Goal: Task Accomplishment & Management: Use online tool/utility

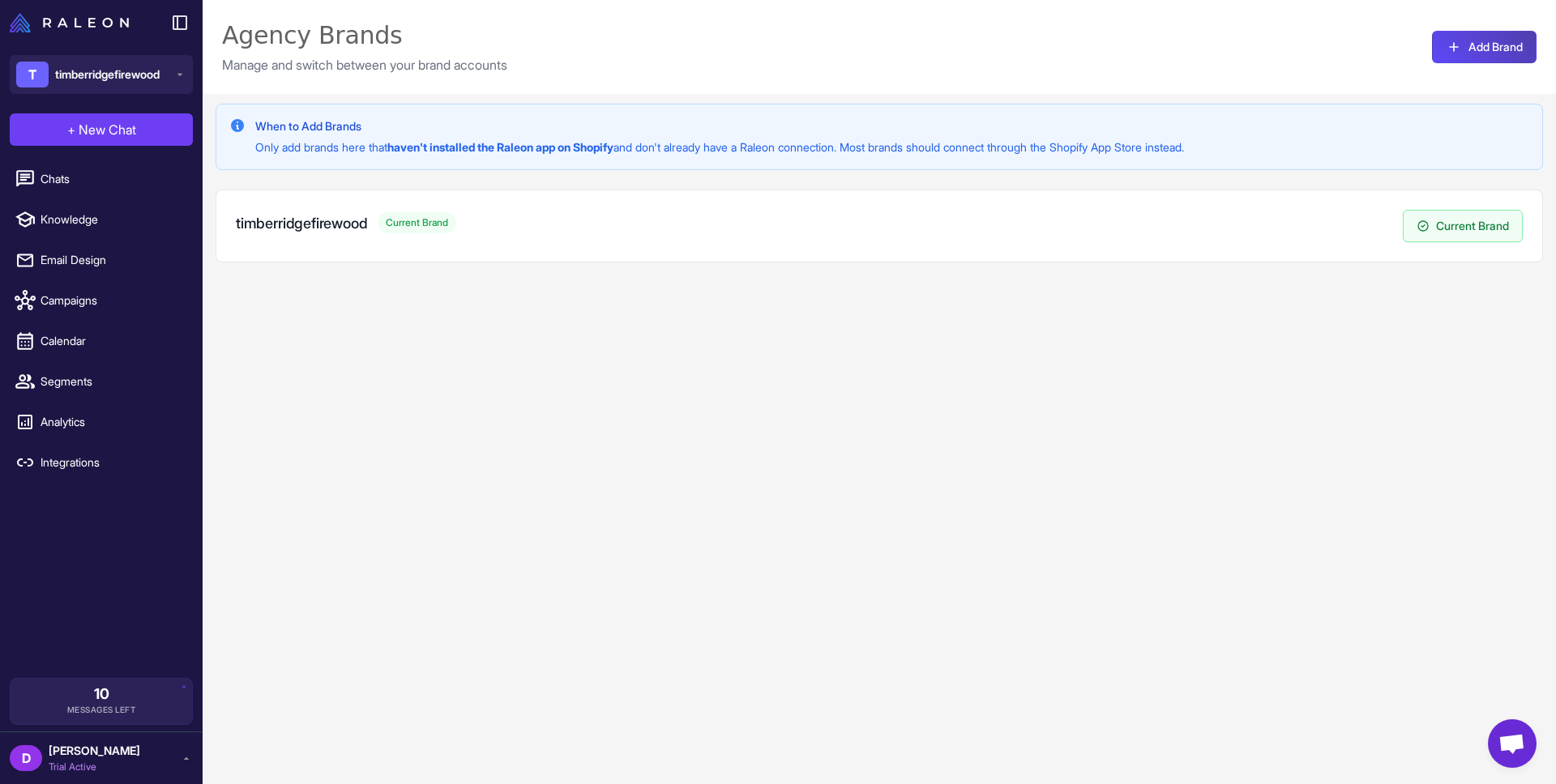
click at [496, 343] on div "When to Add Brands Only add brands here that haven't installed the Raleon app o…" at bounding box center [879, 485] width 1354 height 784
click at [68, 452] on link "Integrations" at bounding box center [101, 462] width 189 height 34
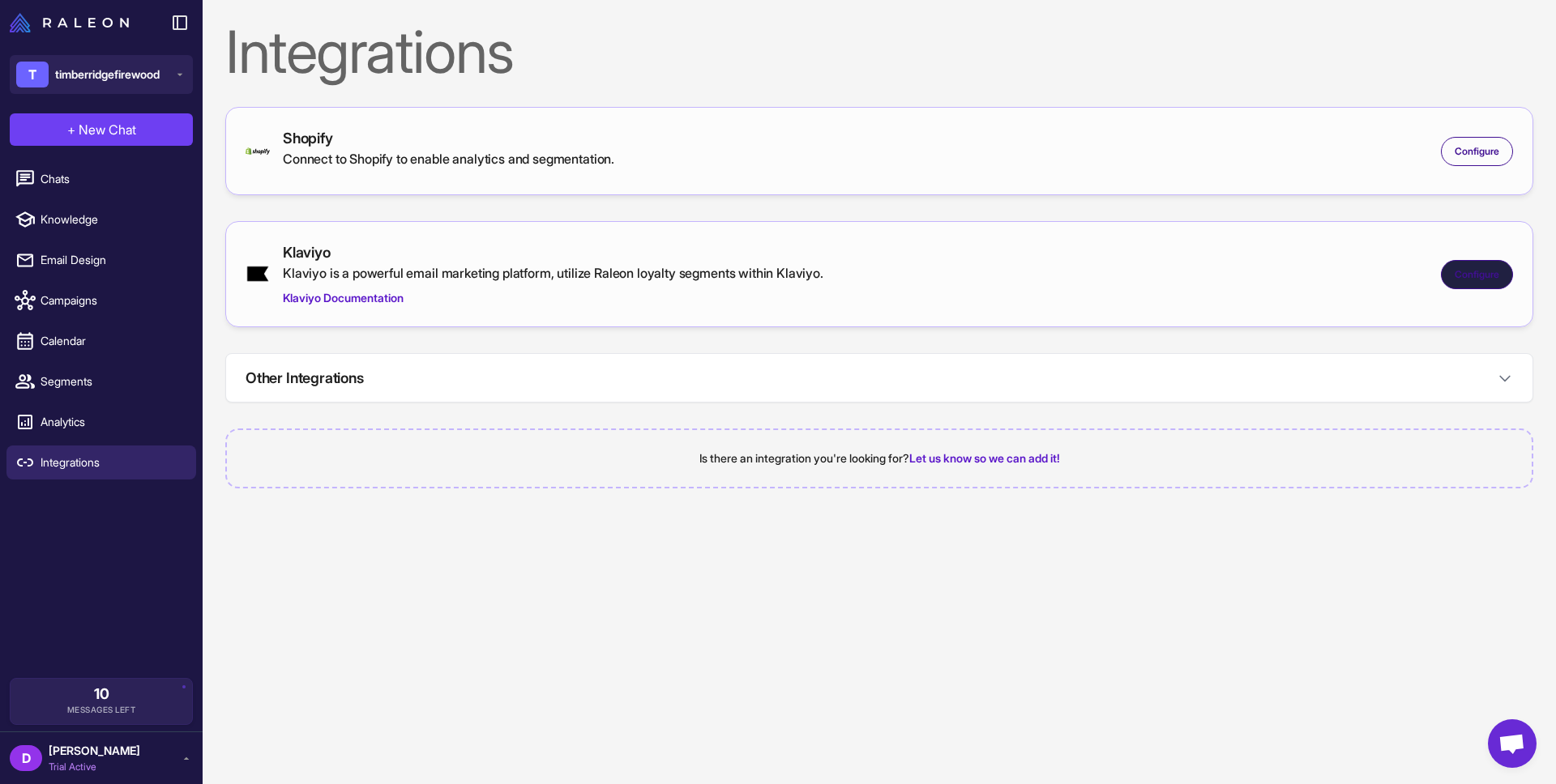
click at [1481, 269] on span "Configure" at bounding box center [1477, 275] width 44 height 15
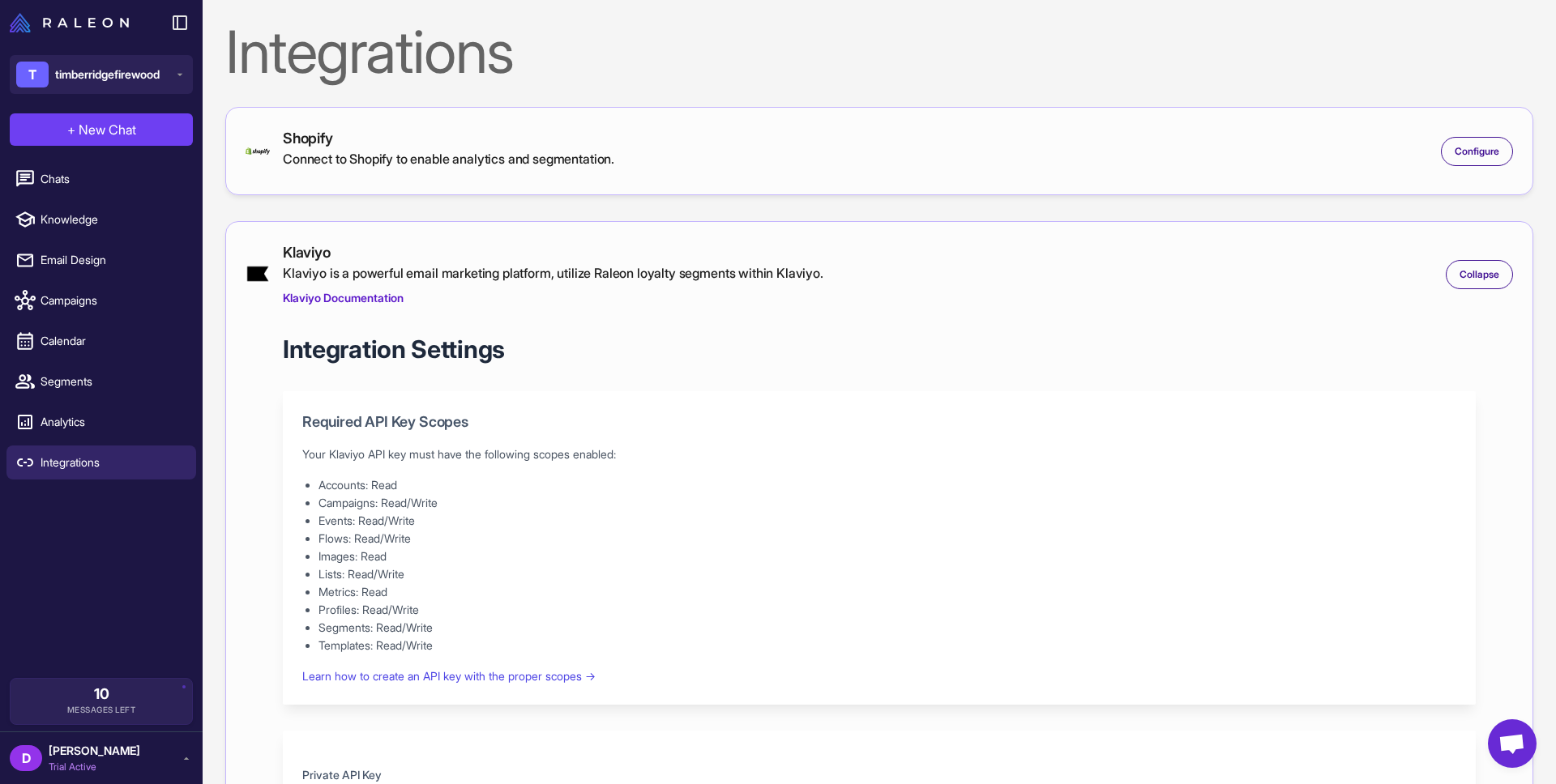
scroll to position [418, 0]
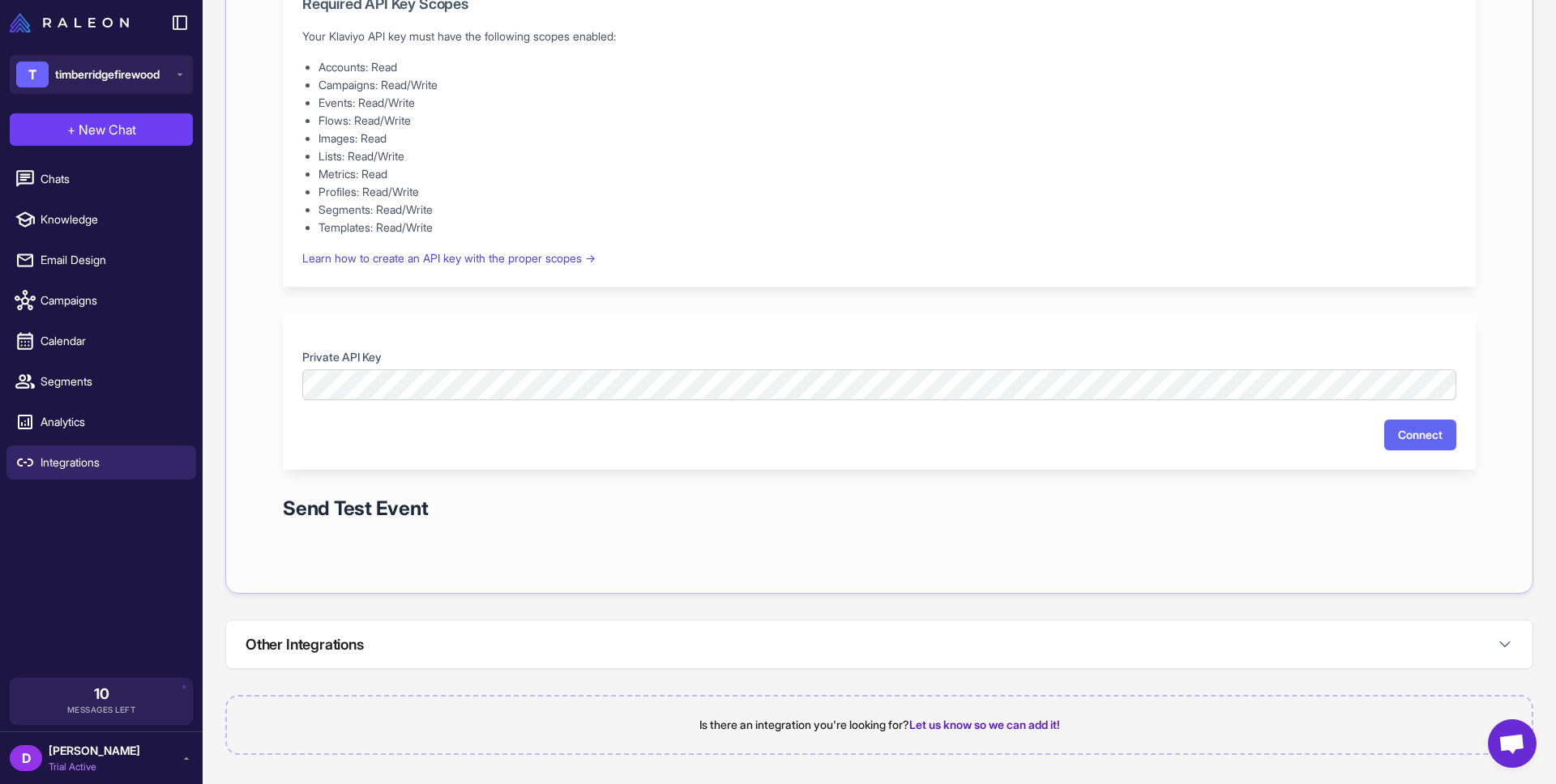
click at [514, 402] on div "Private API Key Connect" at bounding box center [880, 391] width 1194 height 157
click at [1395, 426] on button "Connect" at bounding box center [1421, 435] width 72 height 30
click at [1436, 657] on button "Other Integrations" at bounding box center [879, 644] width 1307 height 48
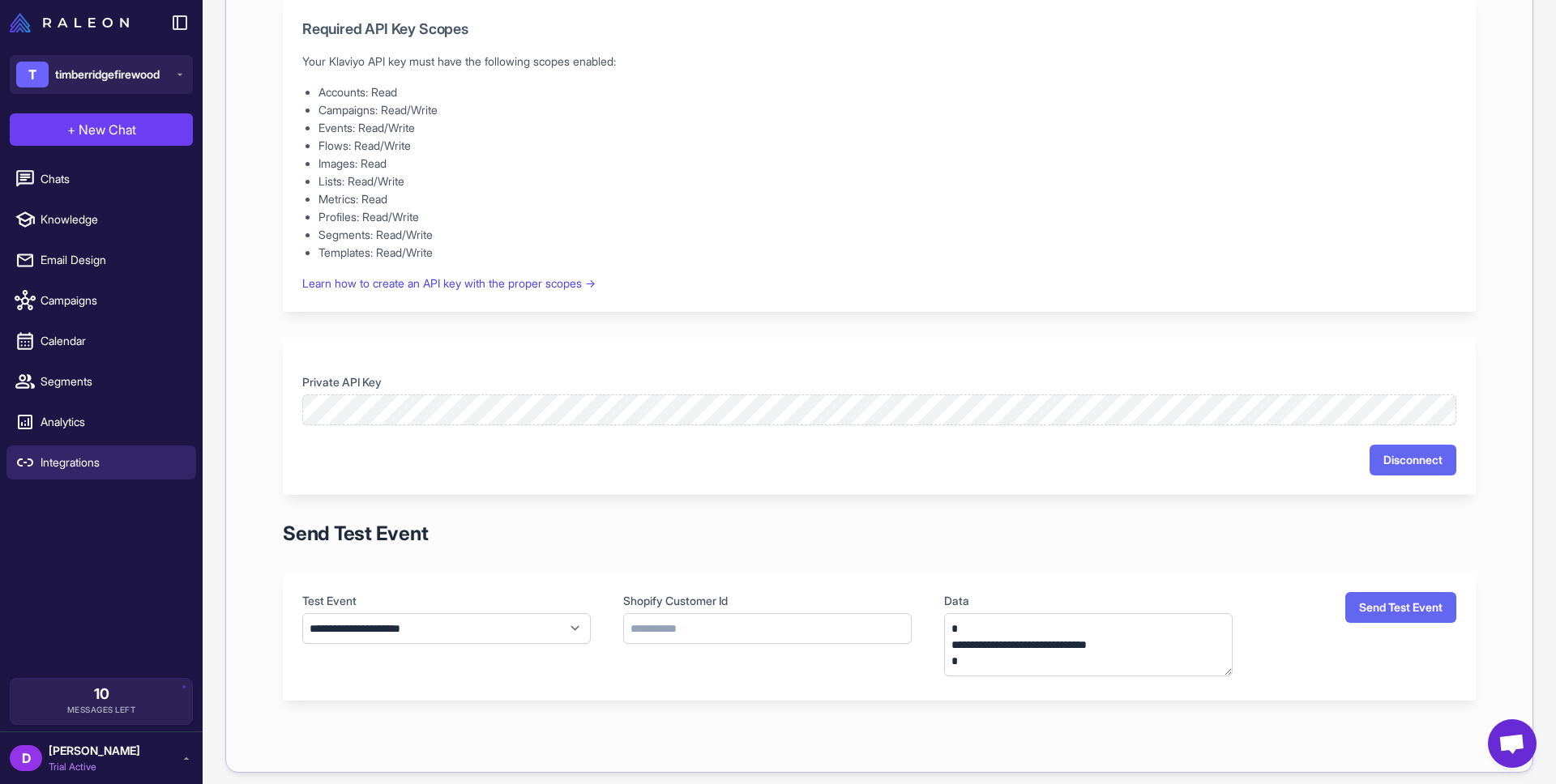
scroll to position [362, 0]
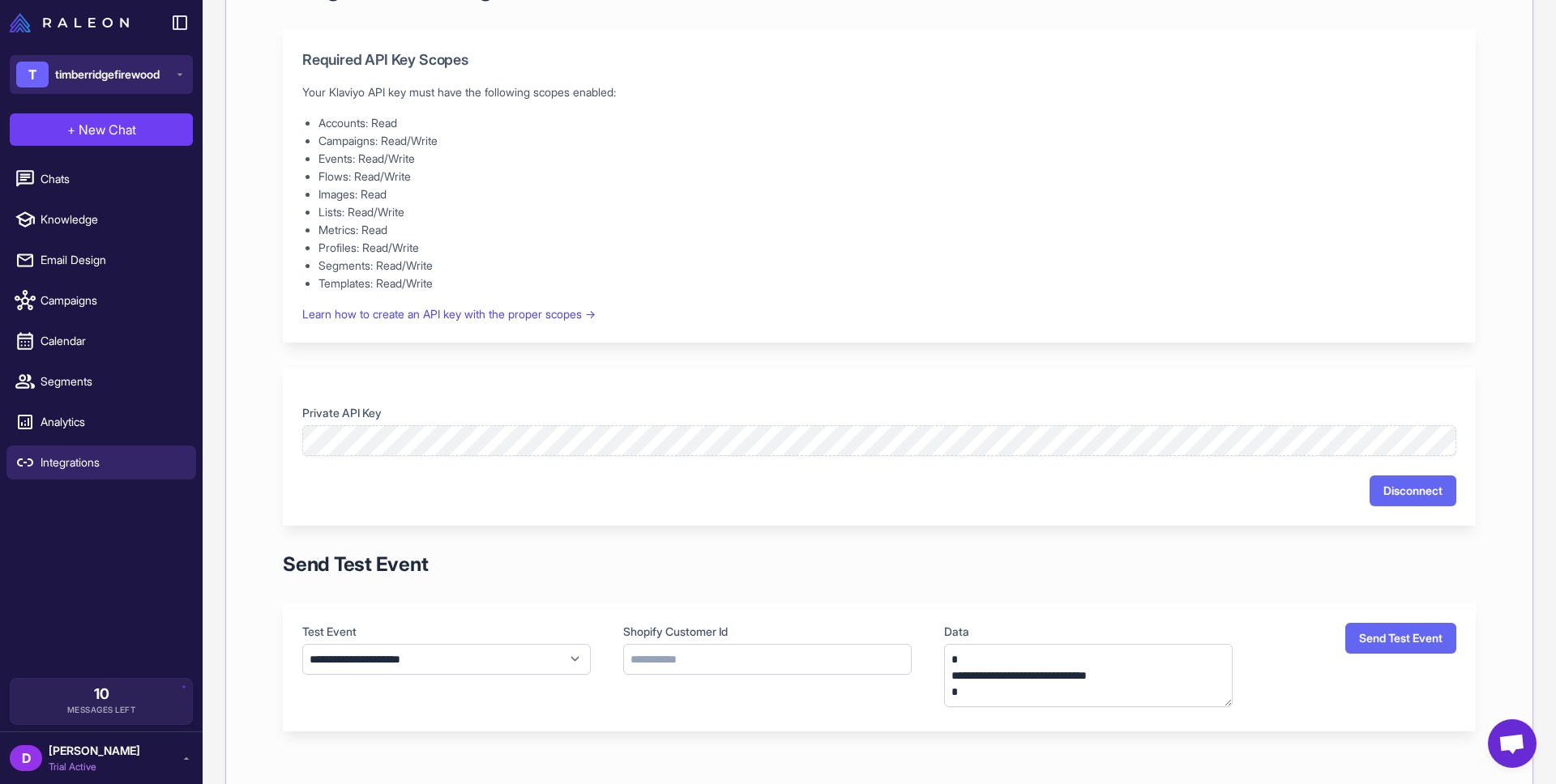
click at [143, 69] on span "timberridgefirewood" at bounding box center [108, 74] width 105 height 17
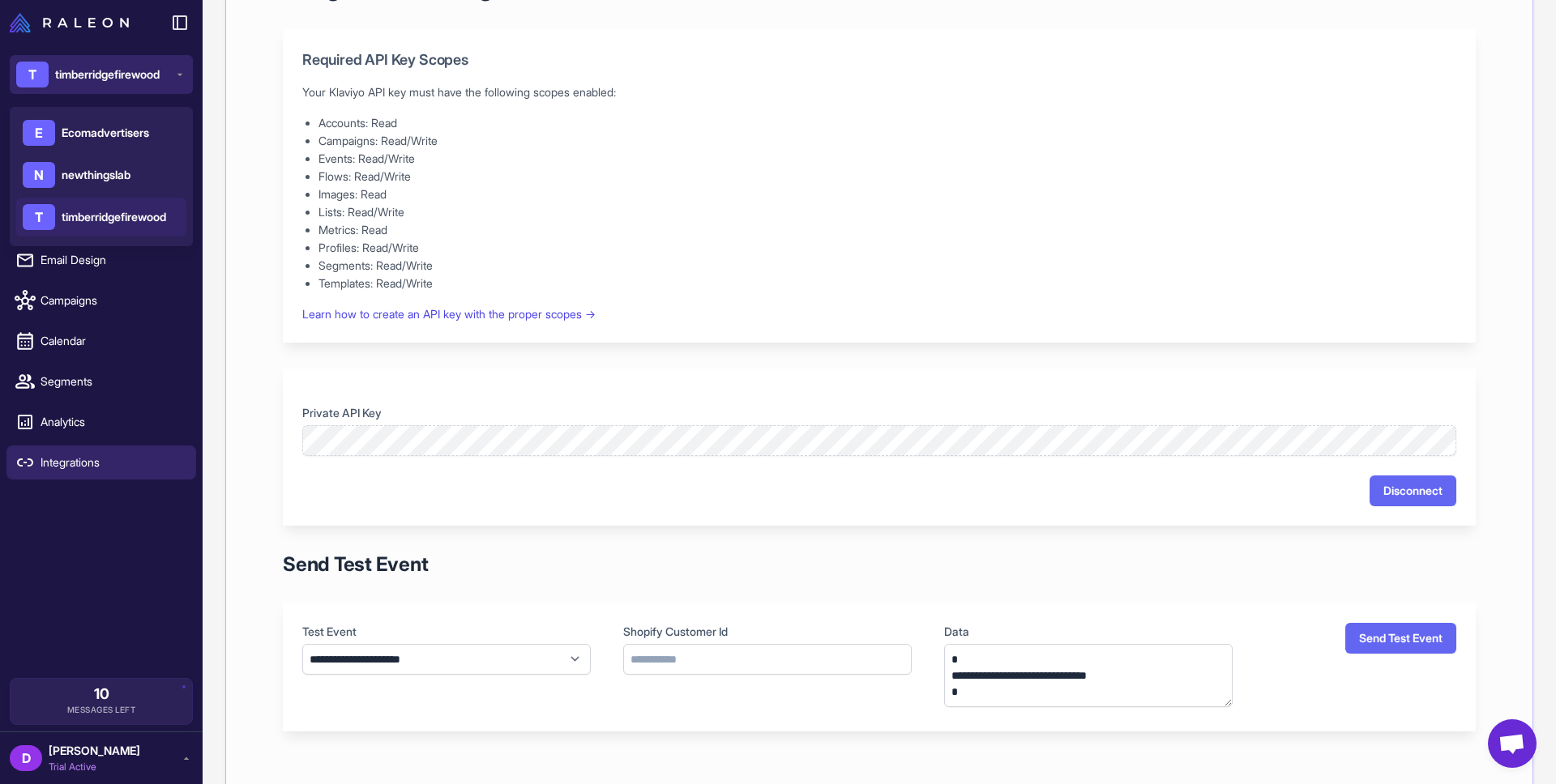
click at [143, 69] on span "timberridgefirewood" at bounding box center [108, 74] width 105 height 17
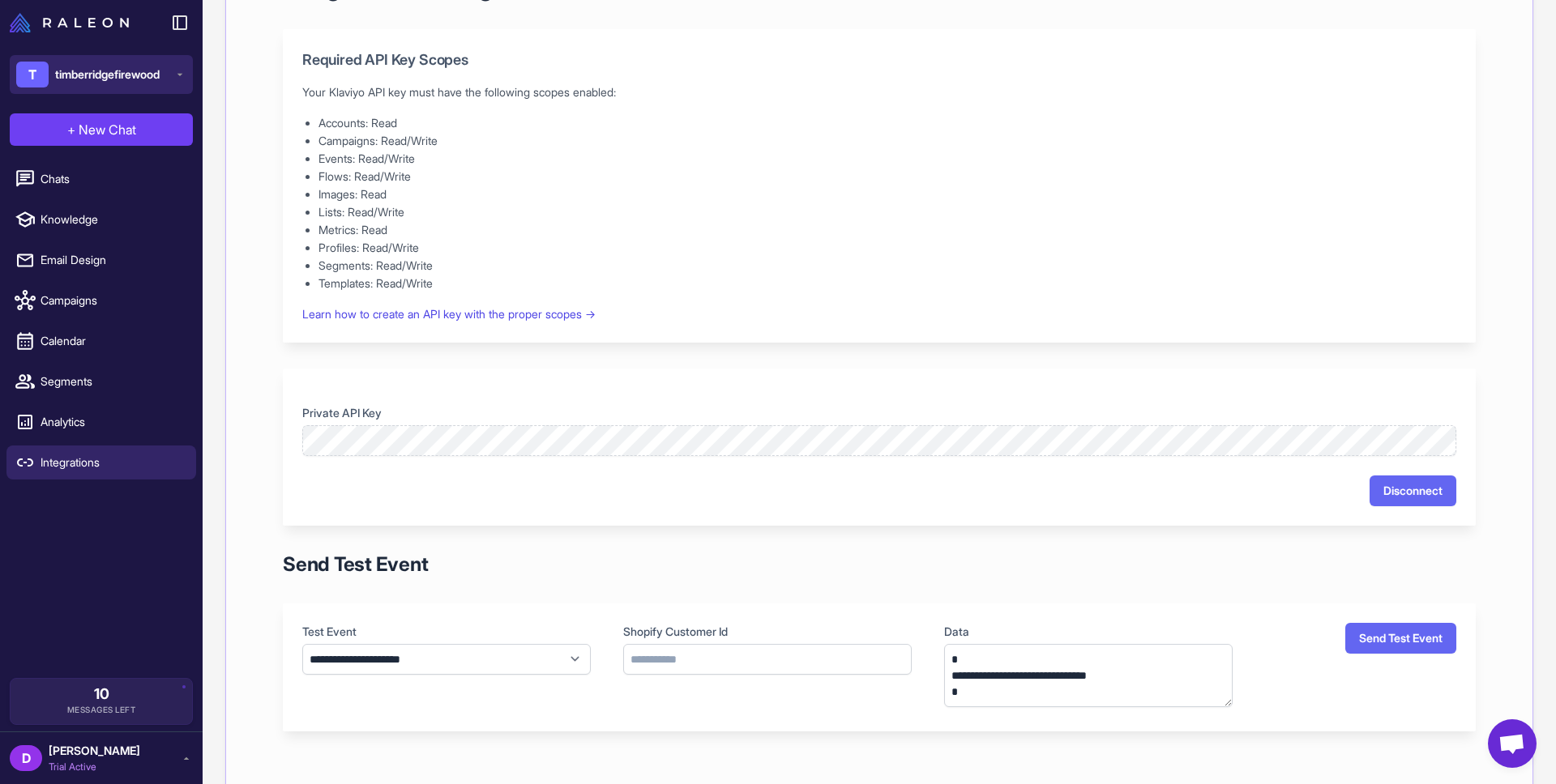
click at [160, 74] on span "timberridgefirewood" at bounding box center [108, 74] width 105 height 17
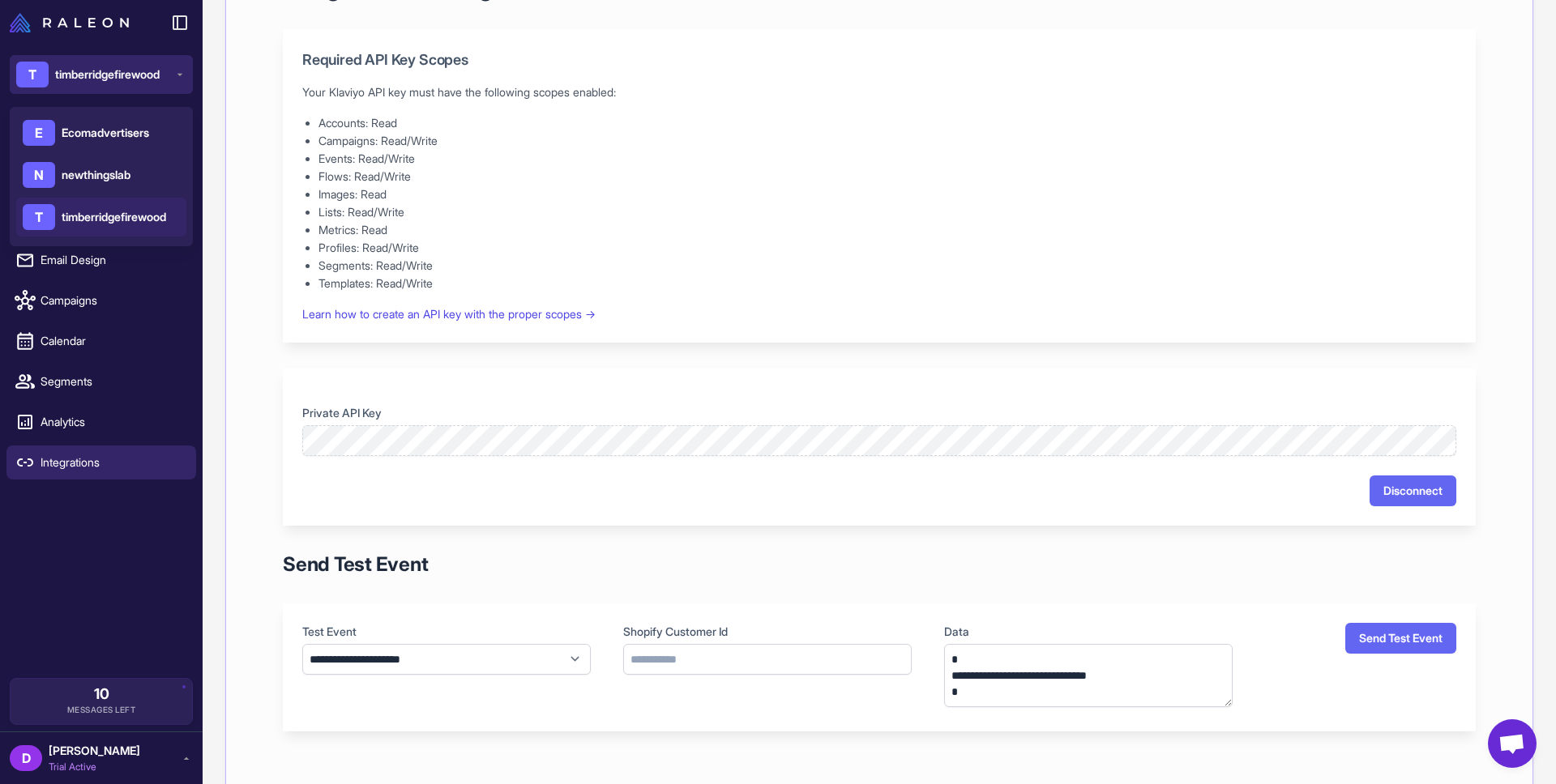
click at [160, 74] on span "timberridgefirewood" at bounding box center [108, 74] width 105 height 17
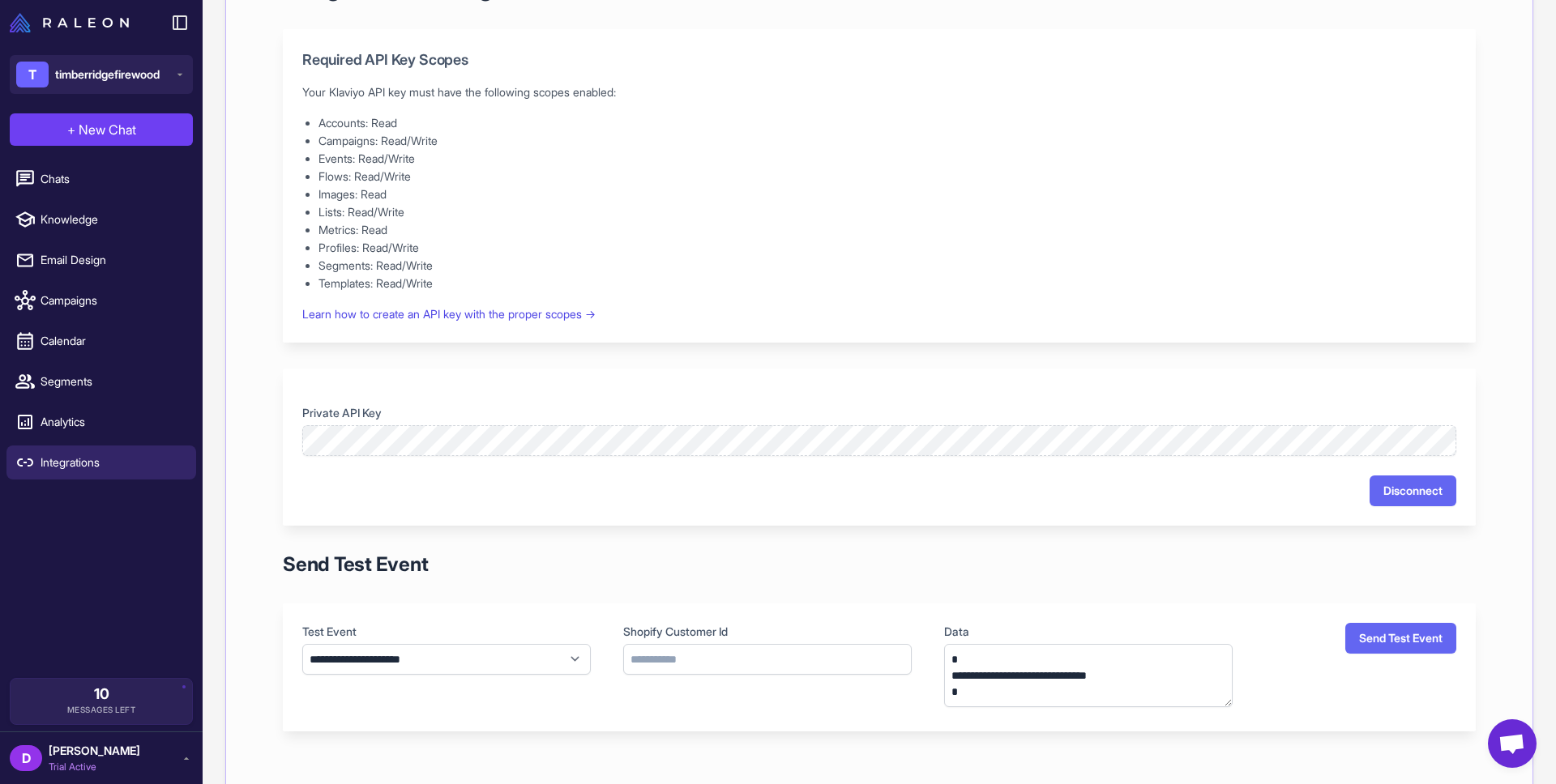
scroll to position [0, 0]
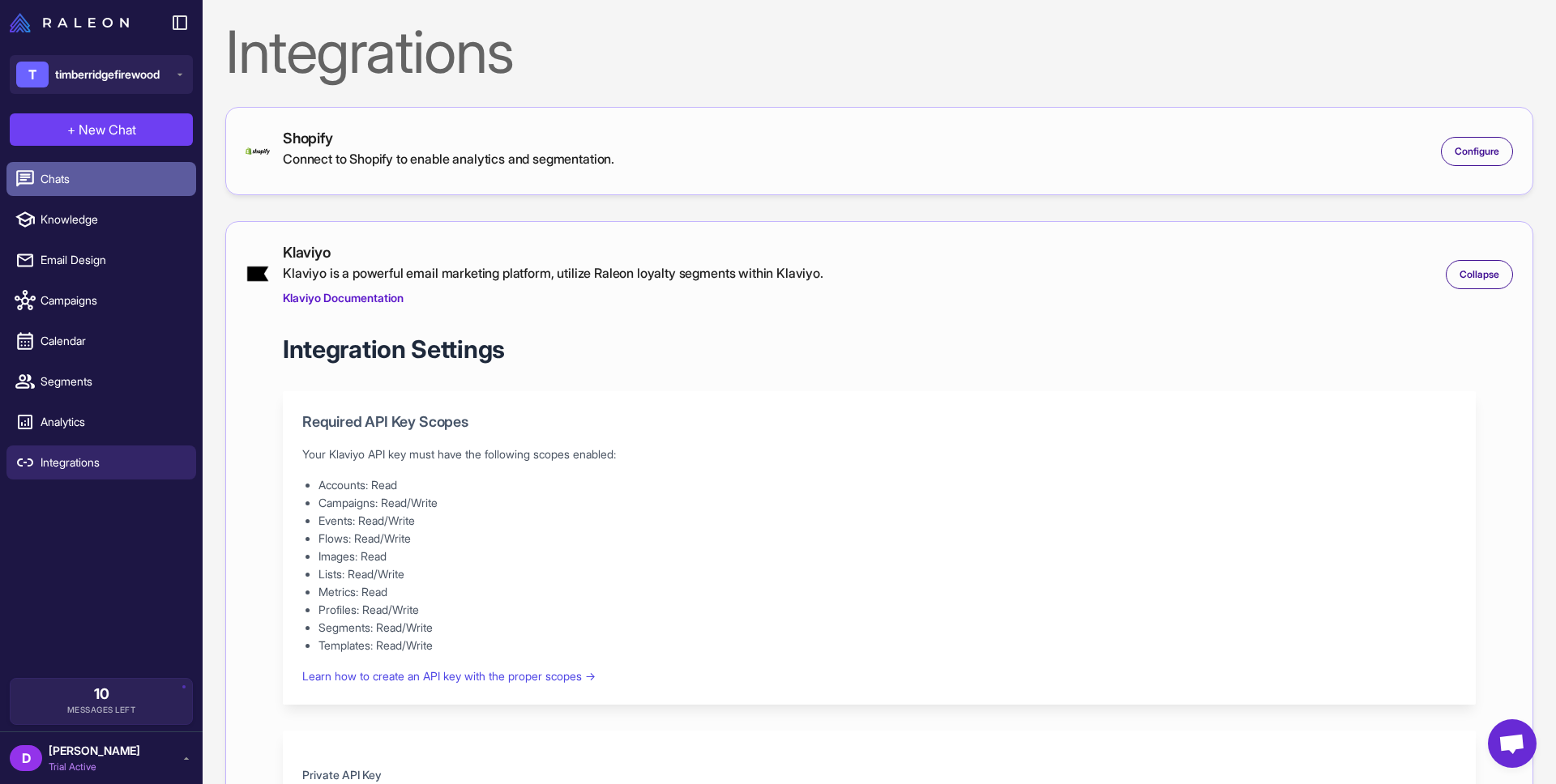
click at [100, 189] on link "Chats" at bounding box center [101, 178] width 189 height 34
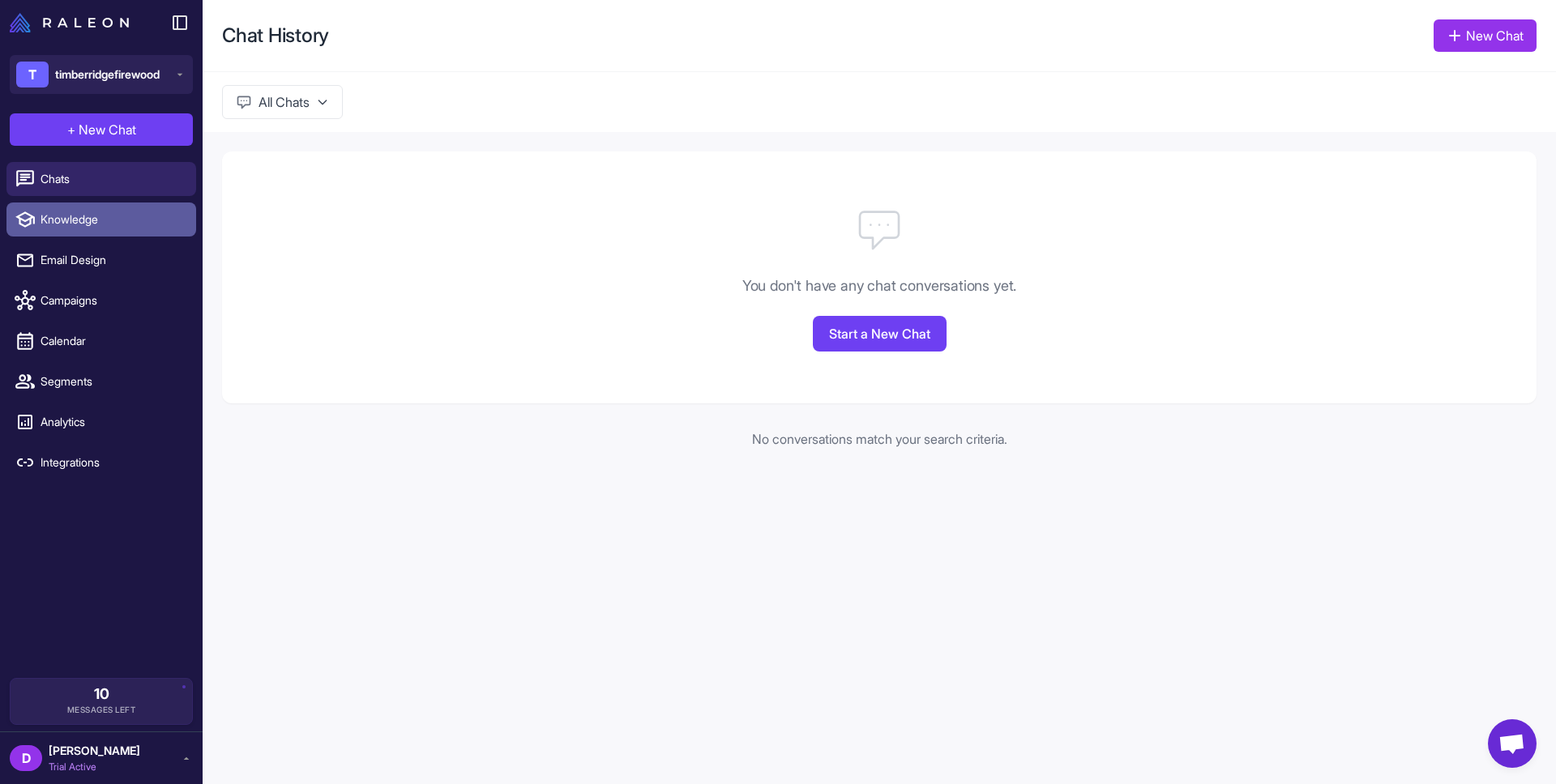
click at [85, 222] on span "Knowledge" at bounding box center [111, 219] width 143 height 17
select select
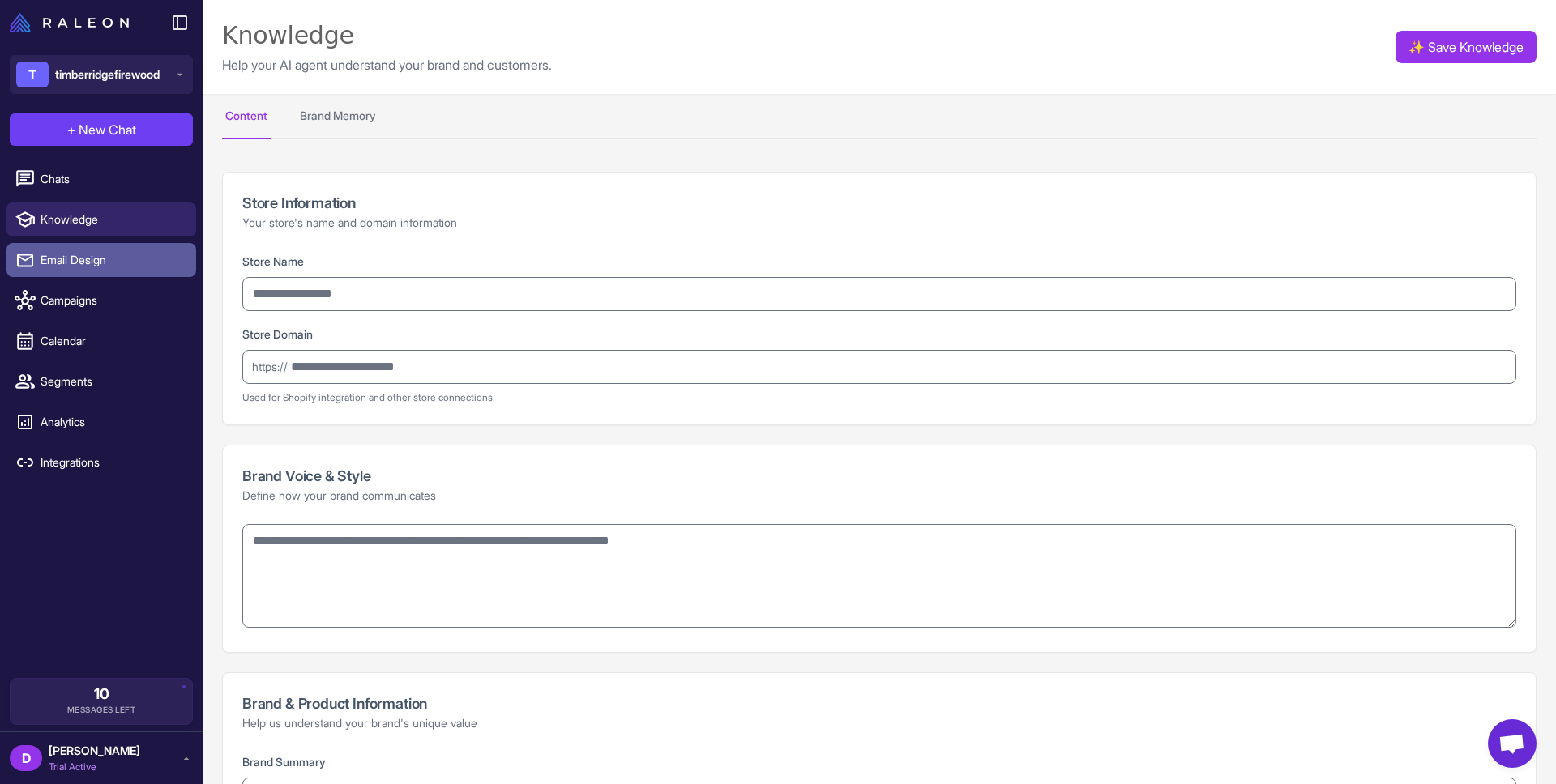
type input "**********"
type textarea "**********"
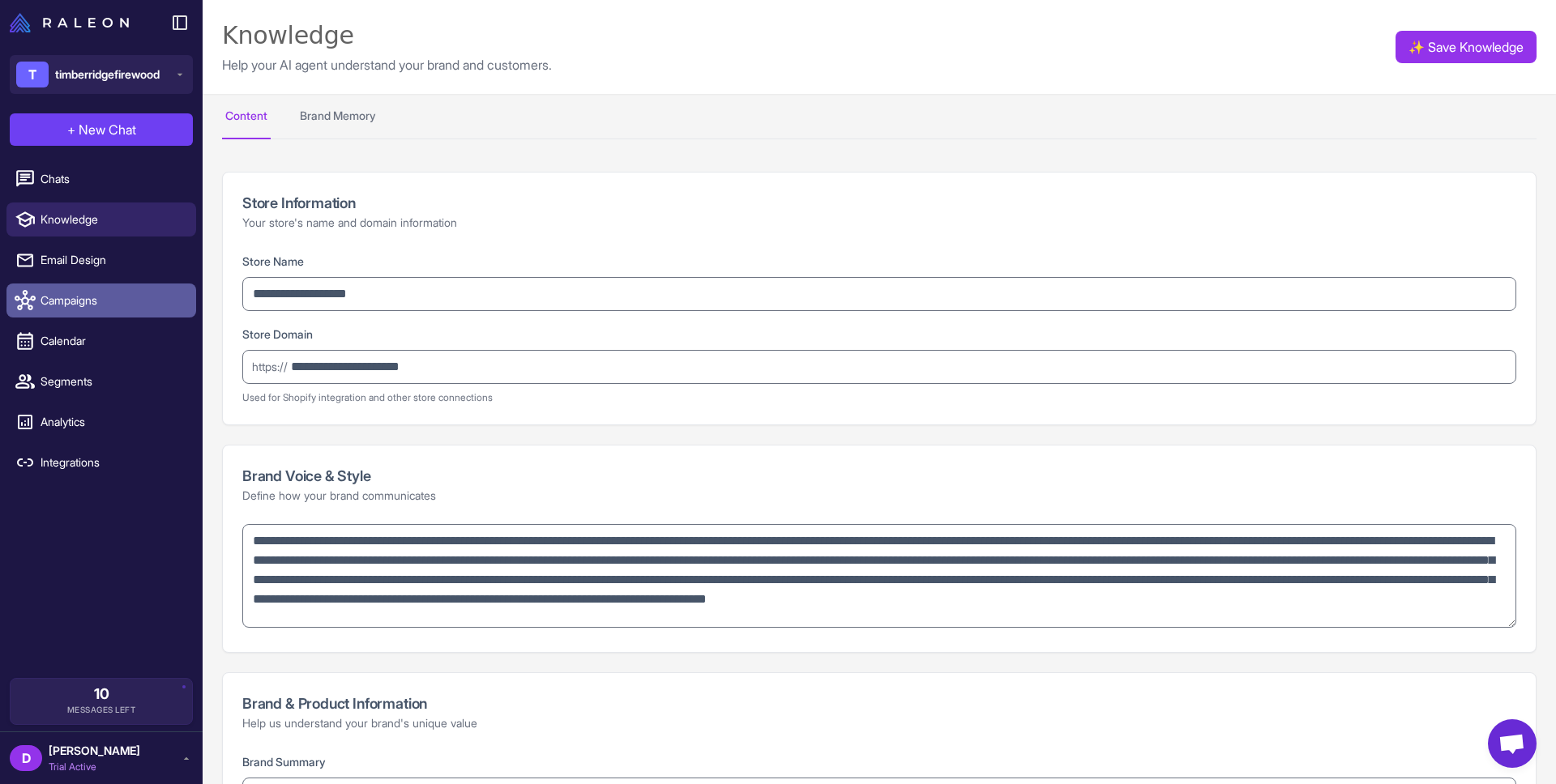
click at [86, 294] on span "Campaigns" at bounding box center [111, 300] width 143 height 17
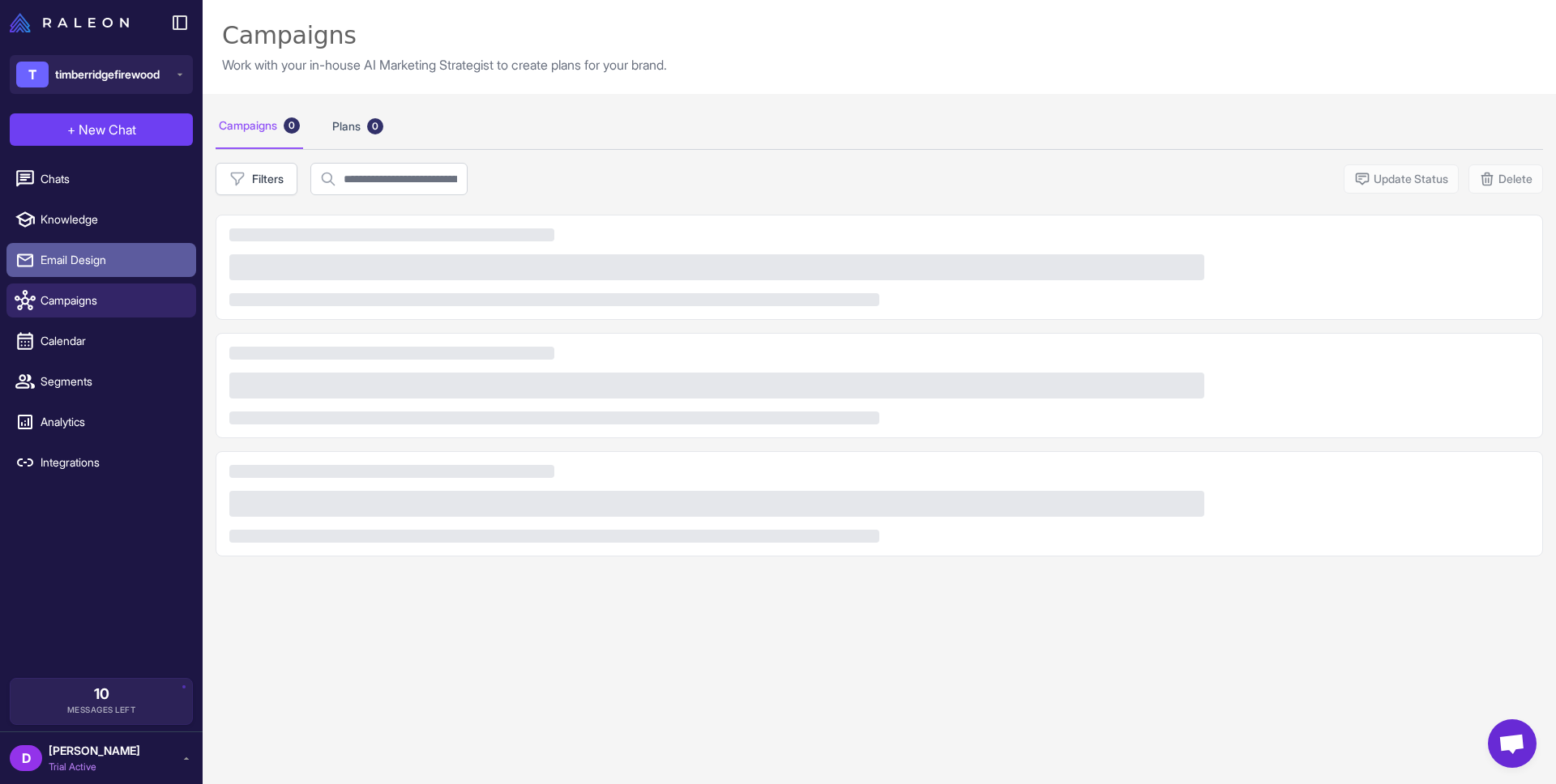
click at [86, 264] on span "Email Design" at bounding box center [111, 259] width 143 height 17
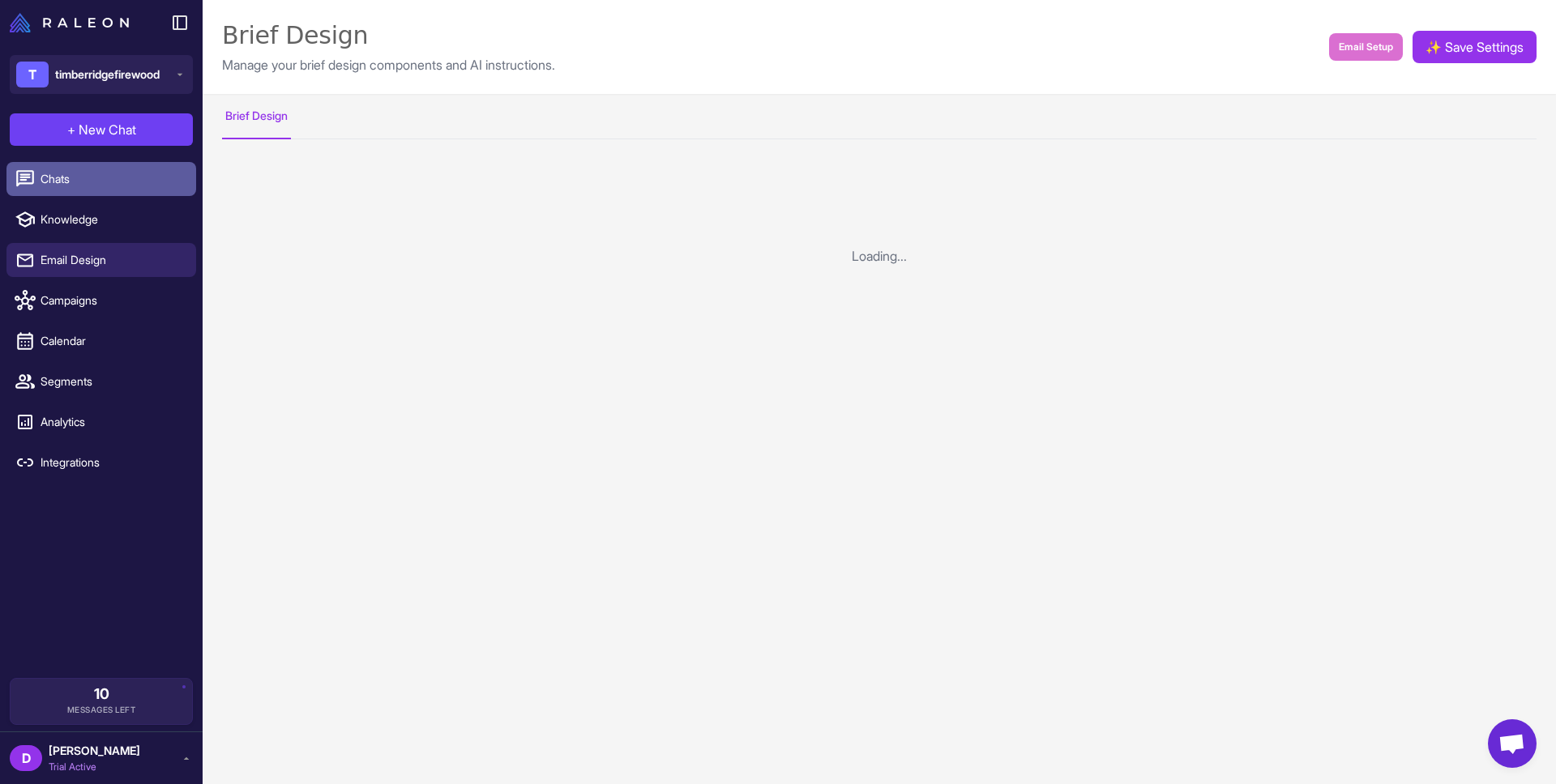
click at [108, 179] on span "Chats" at bounding box center [111, 178] width 143 height 17
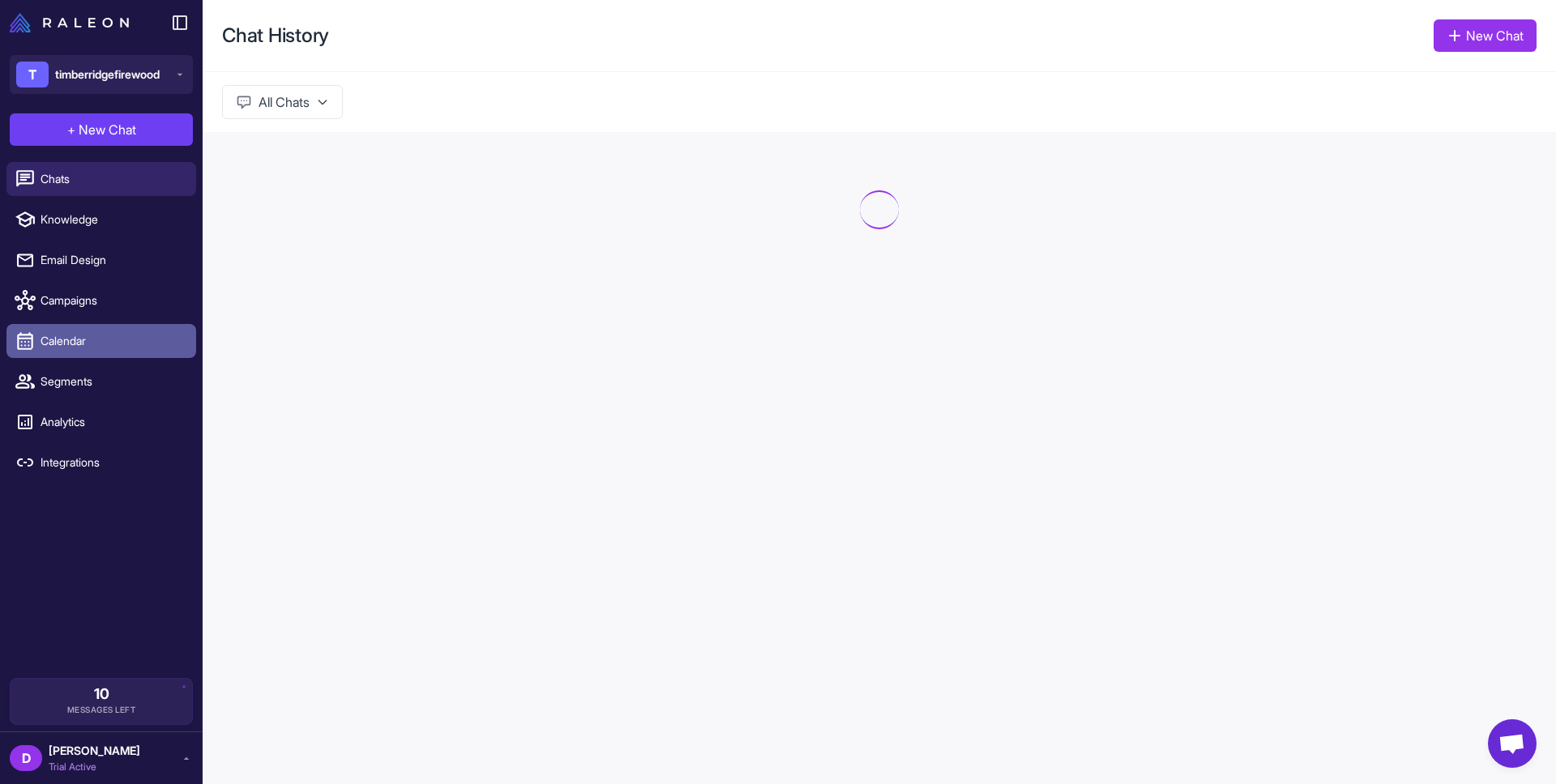
click at [80, 332] on span "Calendar" at bounding box center [111, 340] width 143 height 17
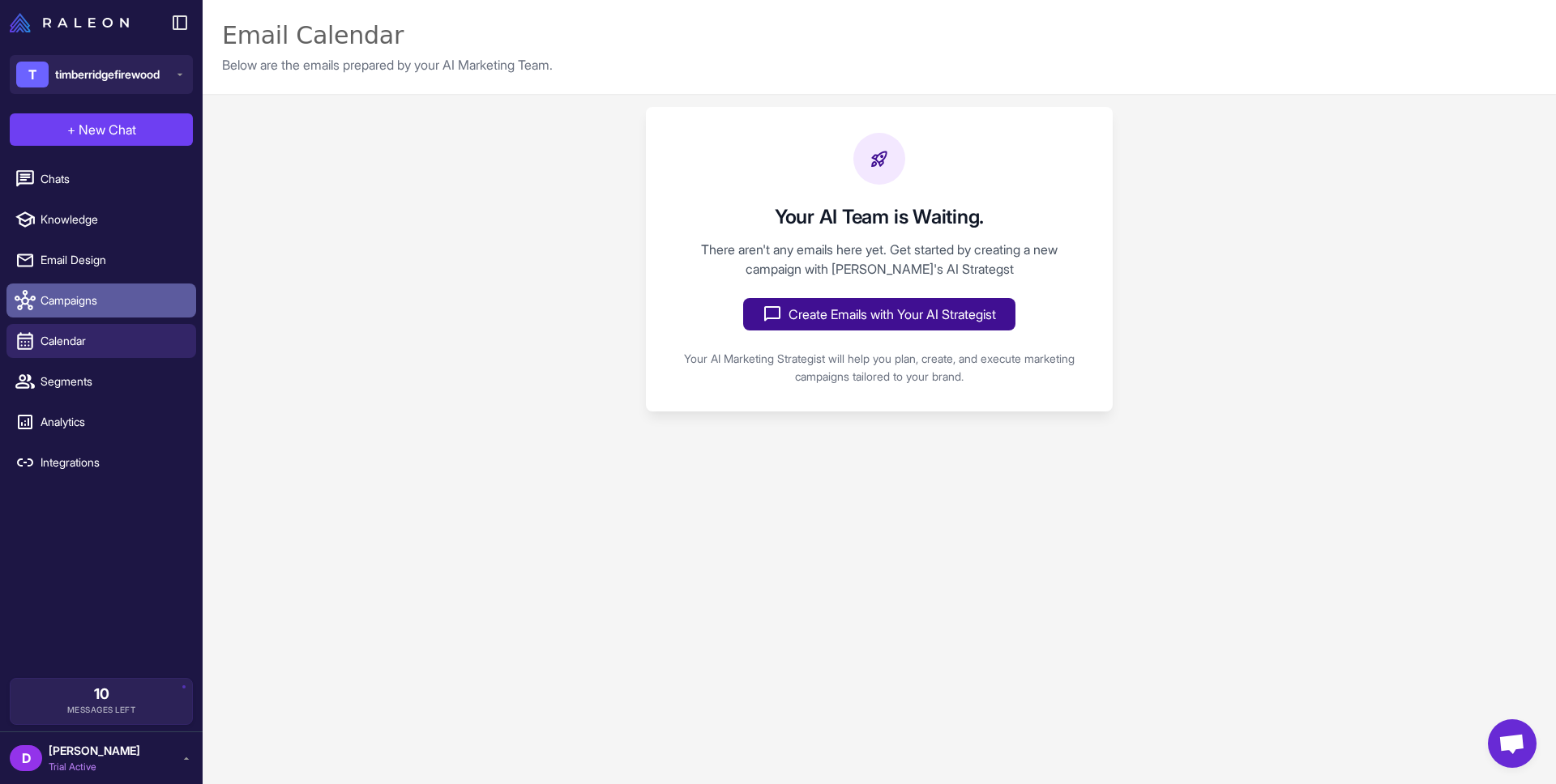
click at [86, 304] on span "Campaigns" at bounding box center [111, 300] width 143 height 17
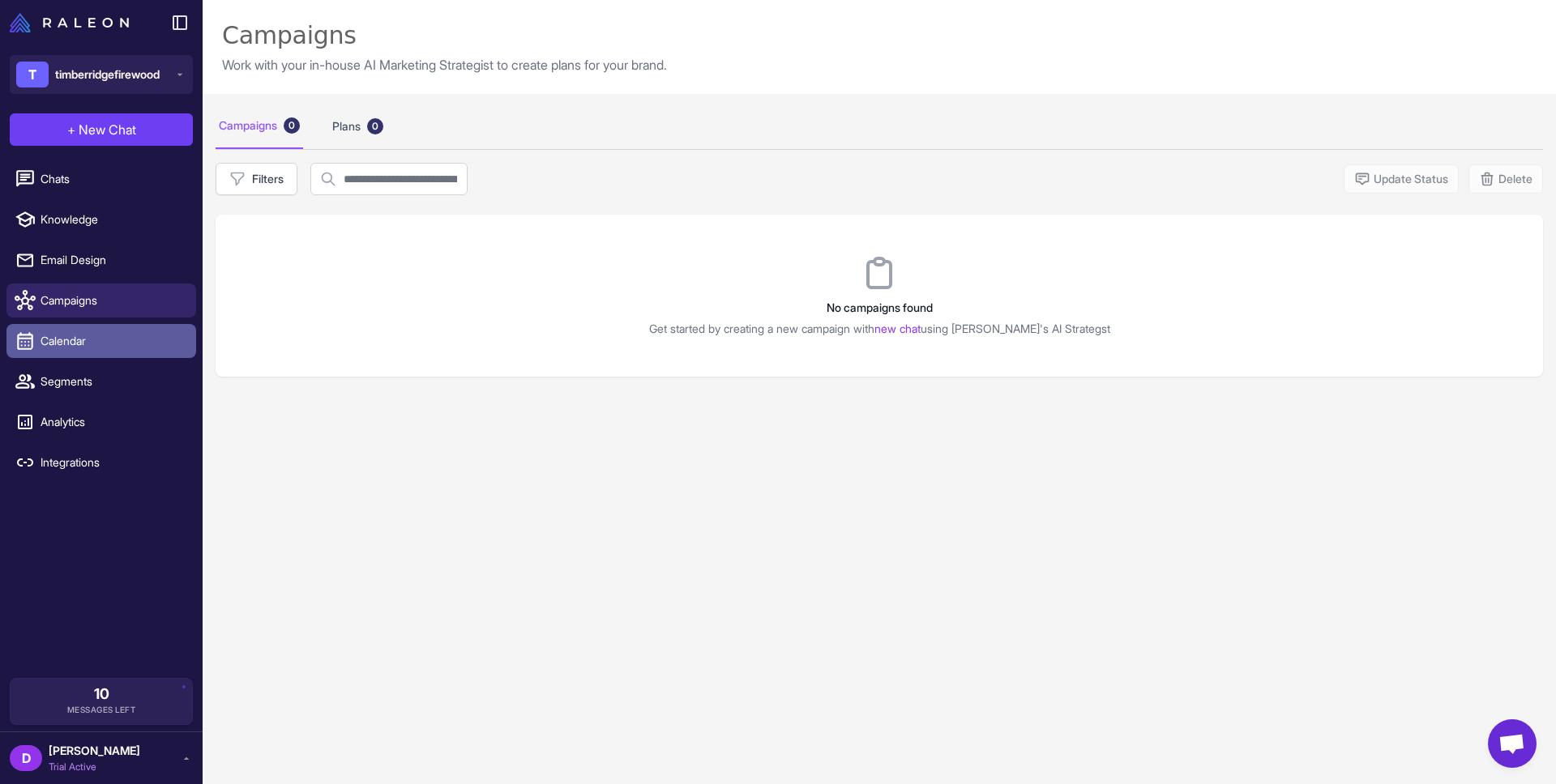
click at [98, 331] on link "Calendar" at bounding box center [101, 341] width 189 height 34
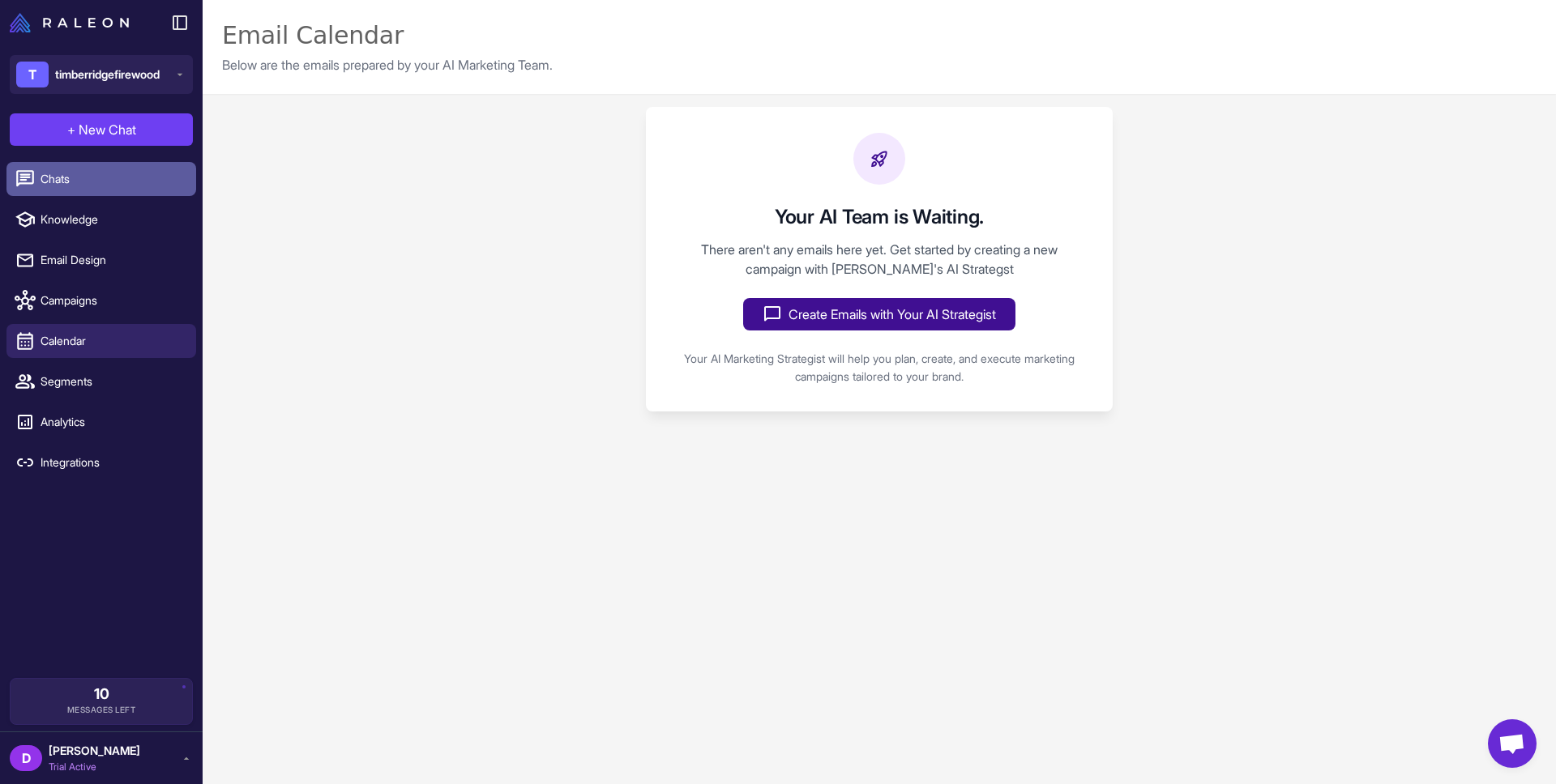
click at [106, 176] on span "Chats" at bounding box center [111, 178] width 143 height 17
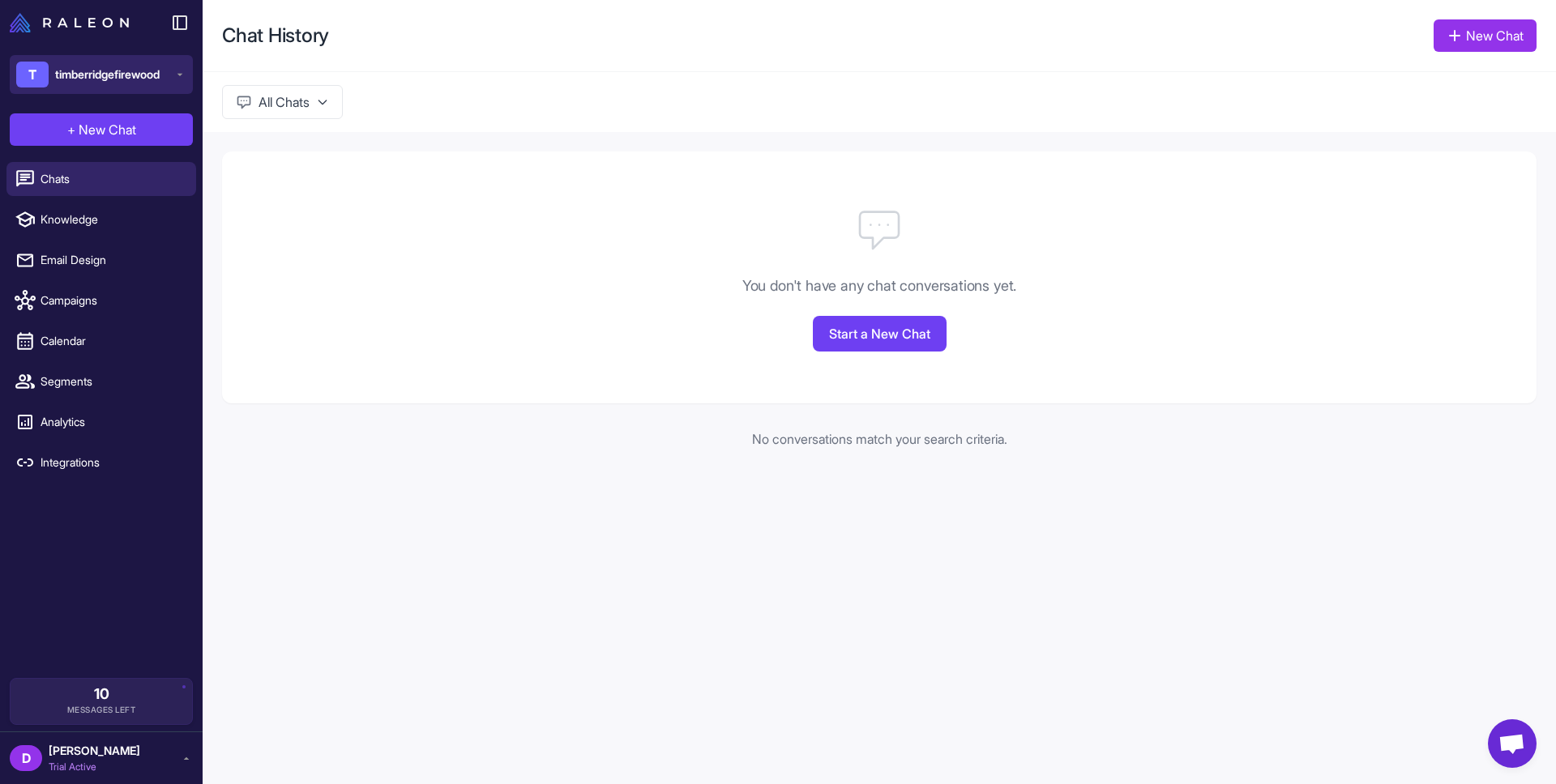
click at [97, 65] on span "timberridgefirewood" at bounding box center [108, 74] width 105 height 17
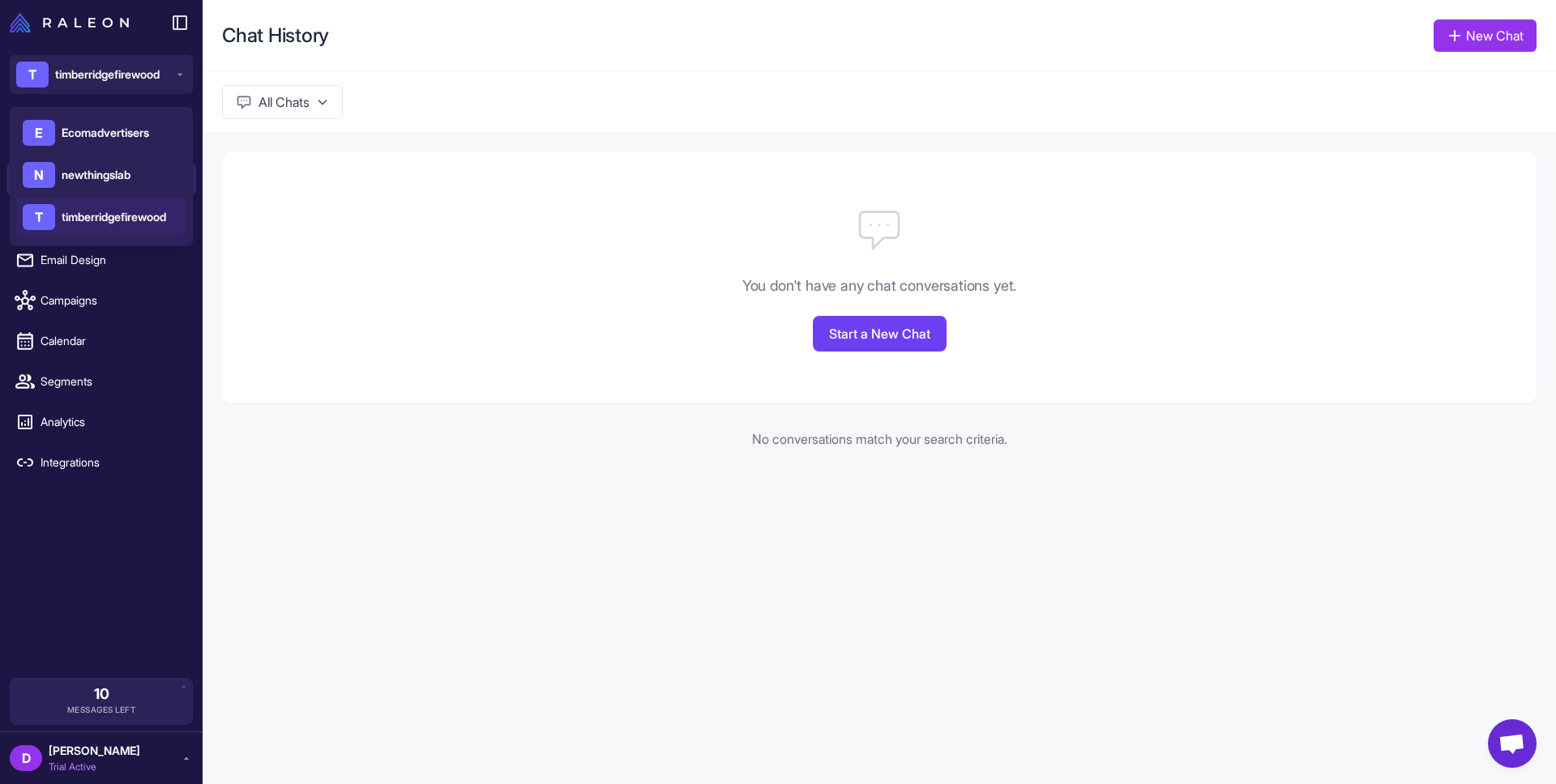
click at [455, 400] on div "You don't have any chat conversations yet. Start a New Chat" at bounding box center [880, 278] width 1315 height 252
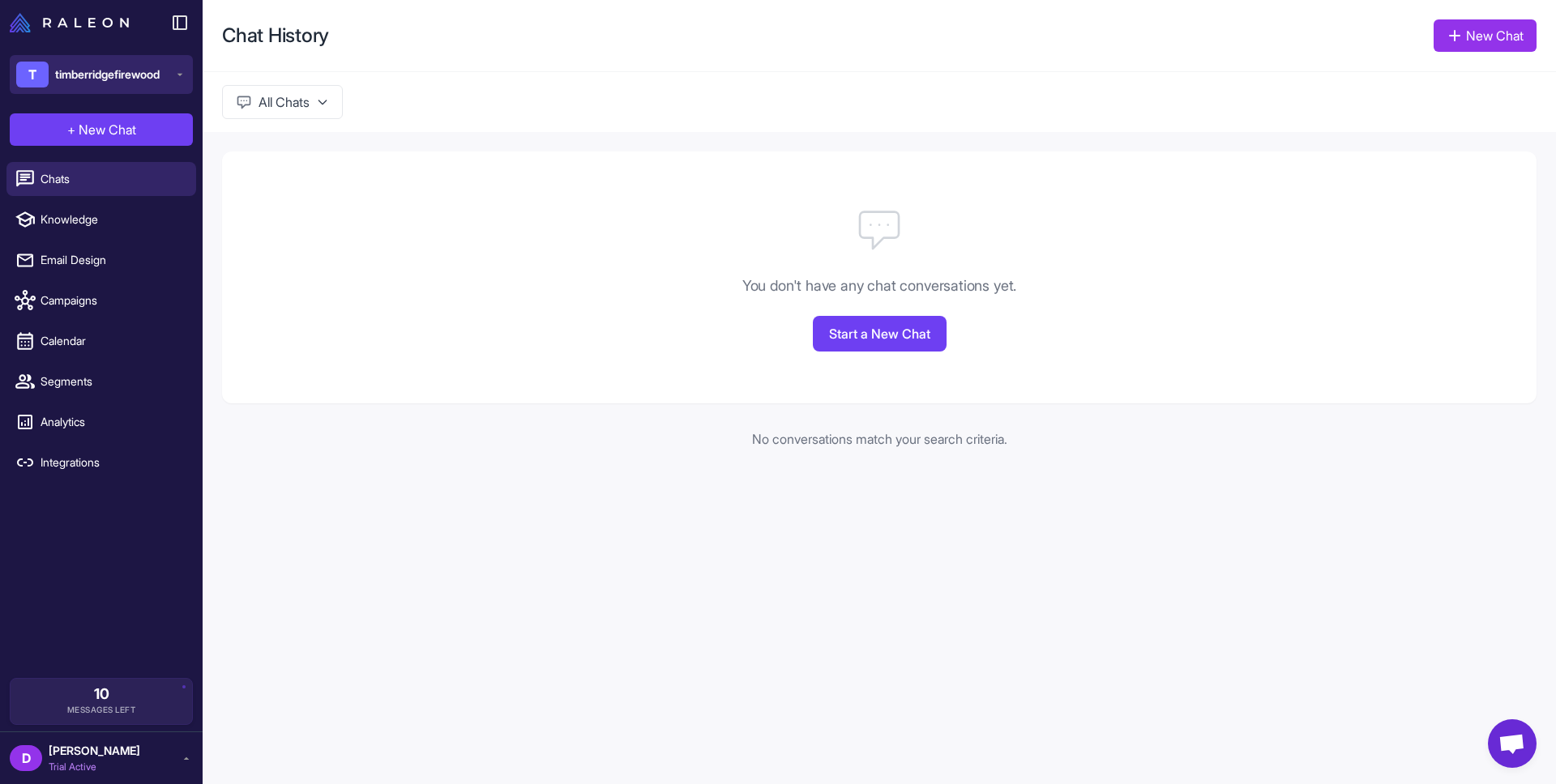
click at [139, 72] on span "timberridgefirewood" at bounding box center [108, 74] width 105 height 17
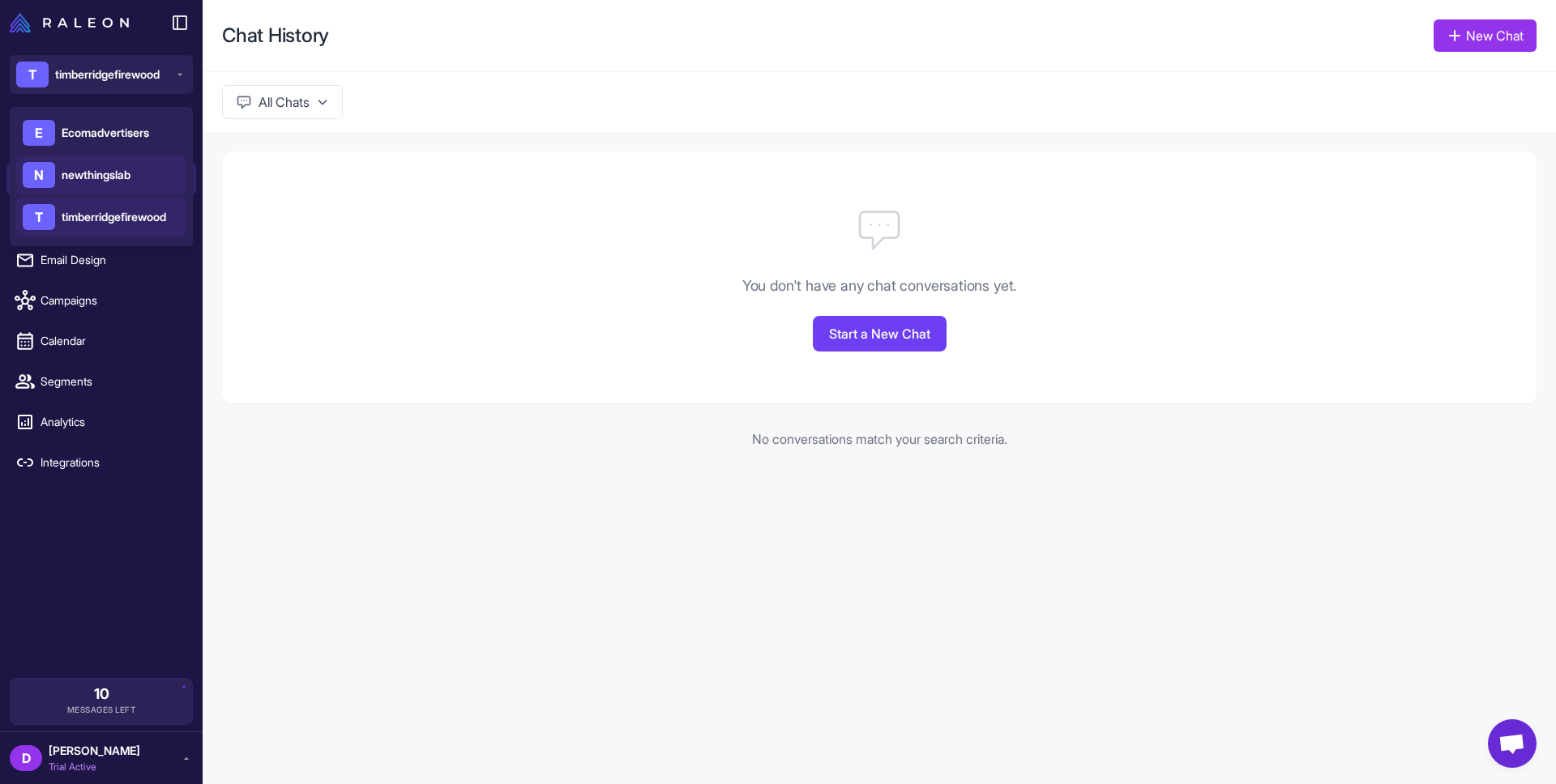
click at [131, 167] on span "newthingslab" at bounding box center [96, 175] width 69 height 17
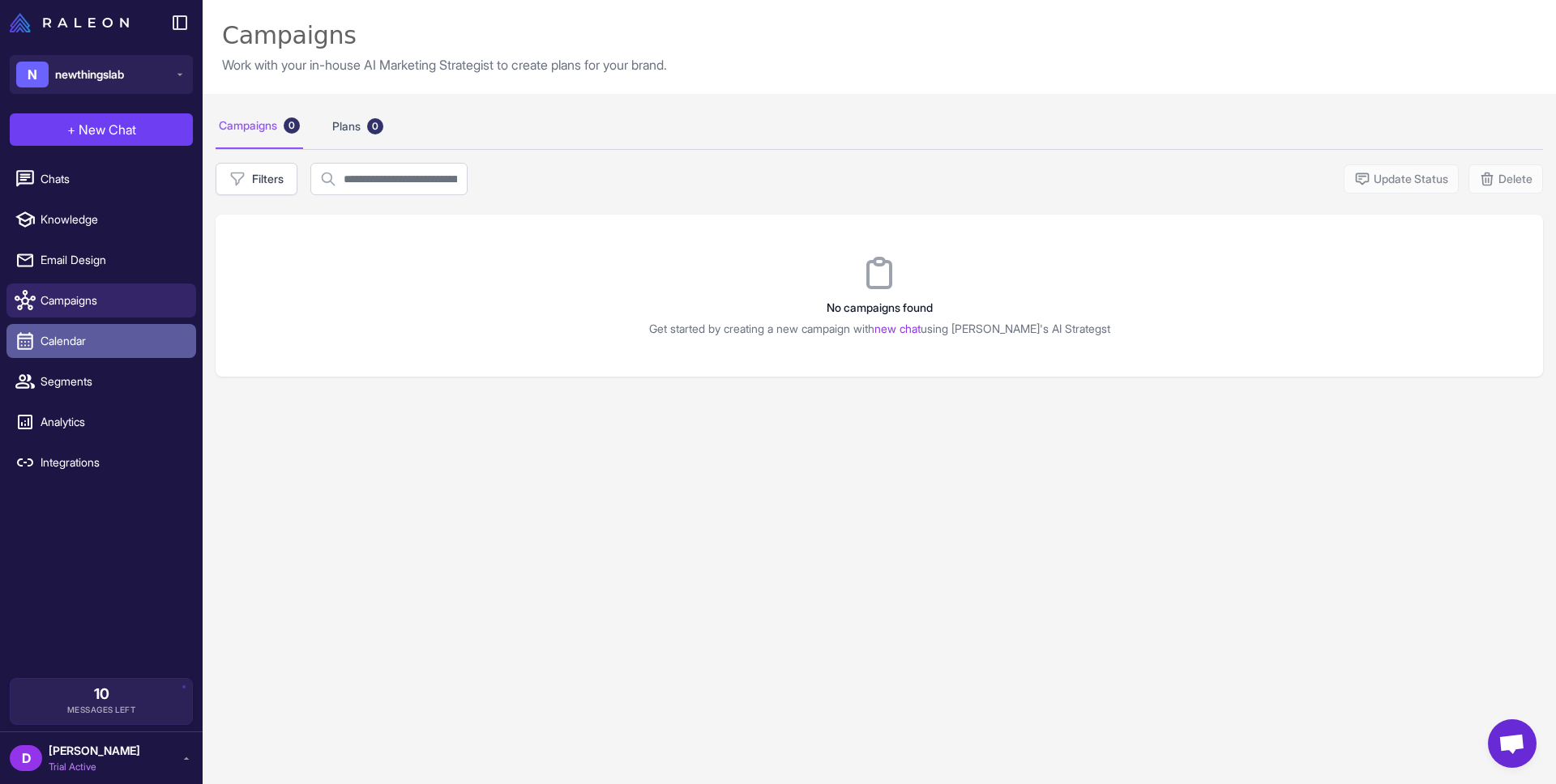
click at [101, 342] on span "Calendar" at bounding box center [111, 340] width 143 height 17
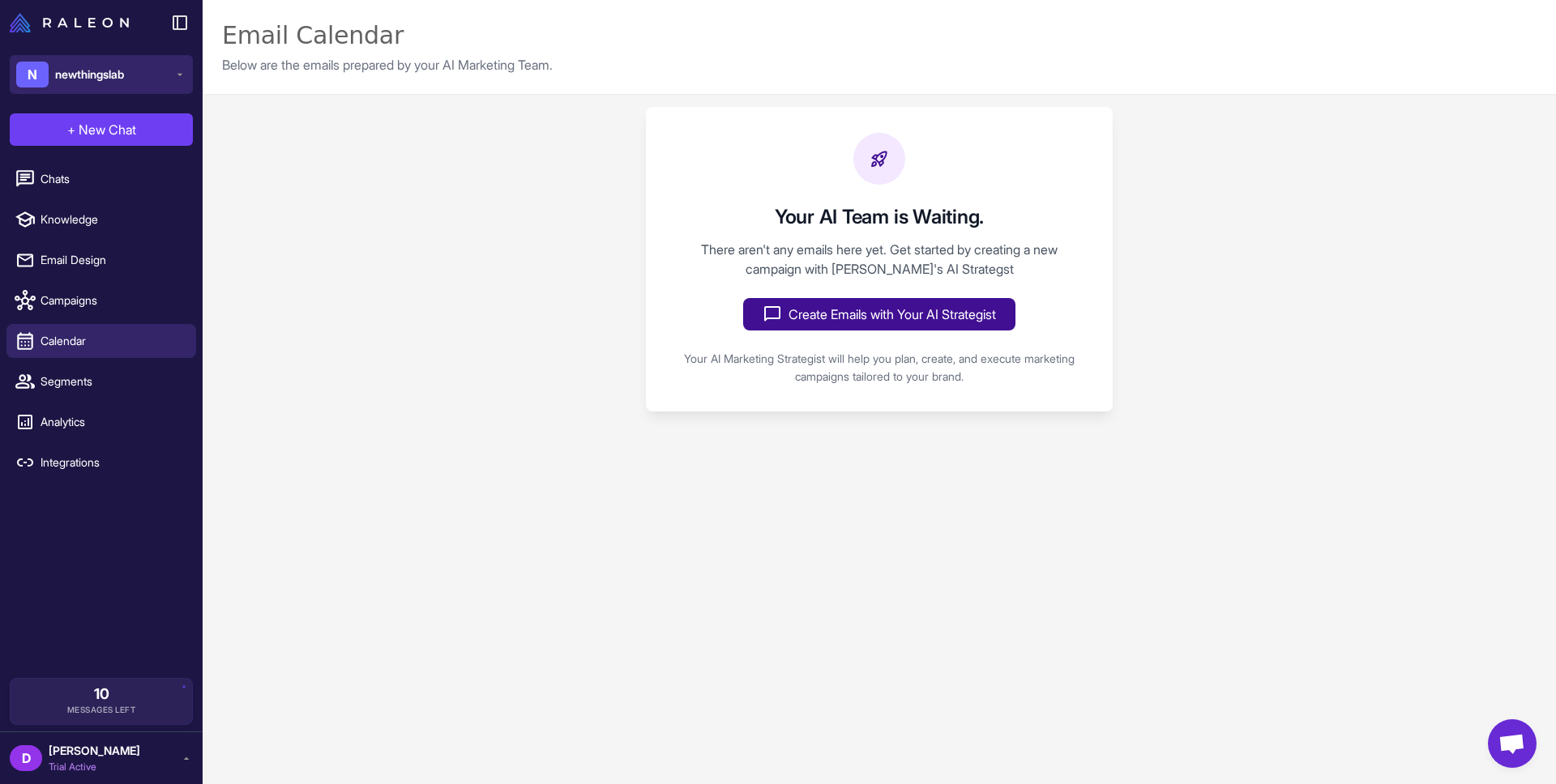
click at [111, 73] on span "newthingslab" at bounding box center [89, 74] width 69 height 17
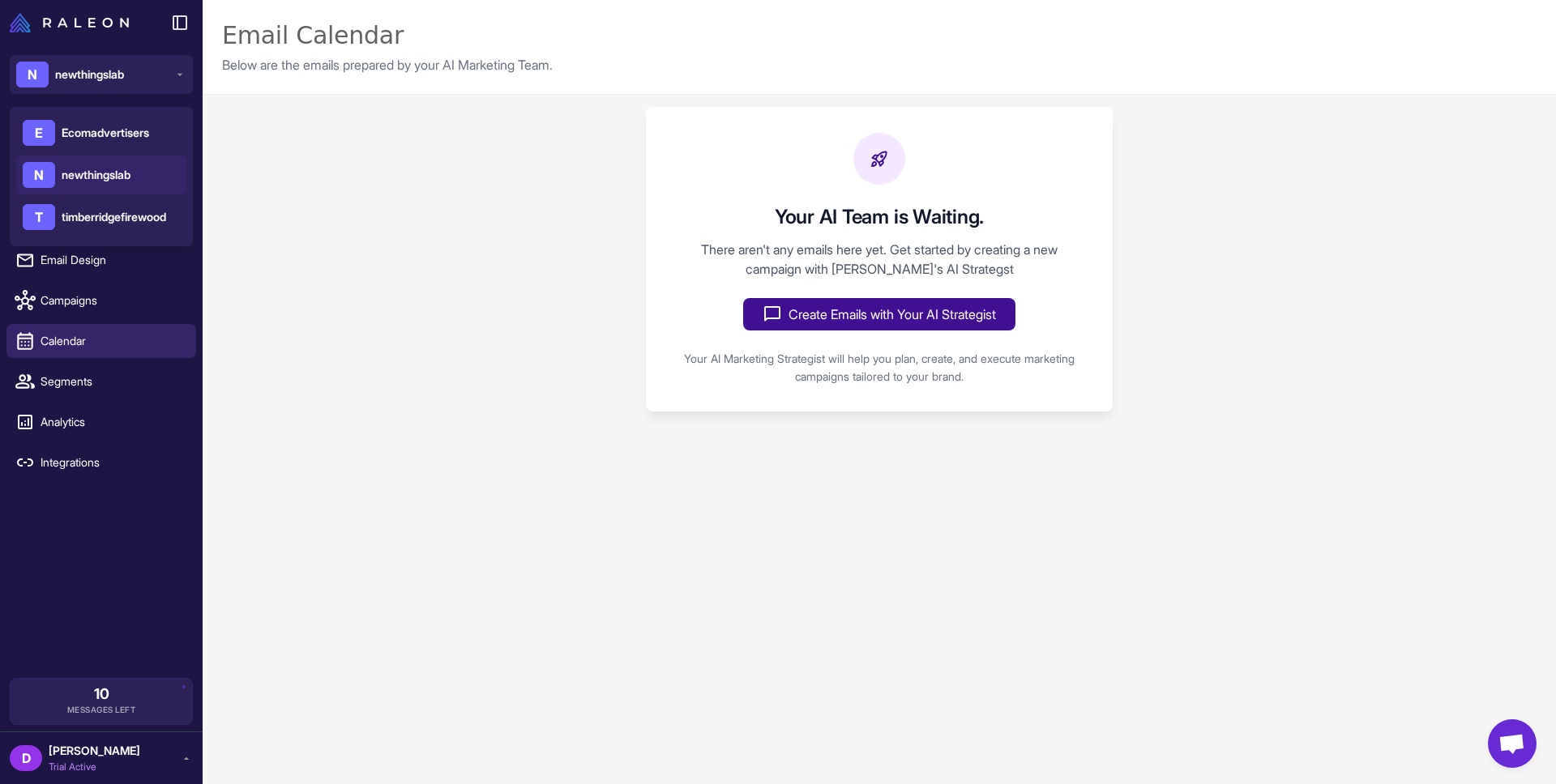
click at [334, 235] on div "Your AI Team is Waiting. There aren't any emails here yet. Get started by creat…" at bounding box center [879, 259] width 1354 height 331
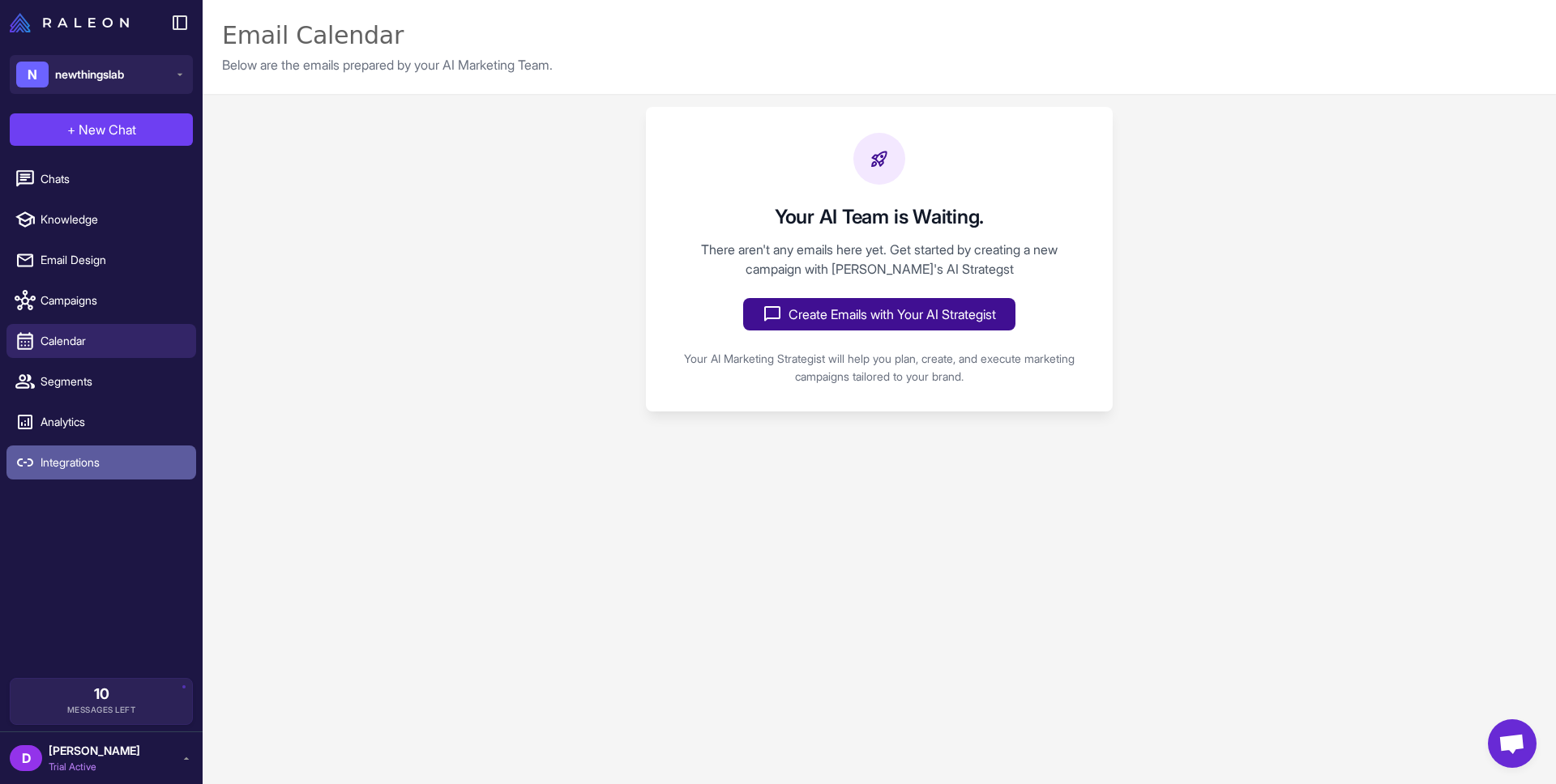
drag, startPoint x: 99, startPoint y: 462, endPoint x: 128, endPoint y: 467, distance: 29.4
click at [99, 462] on span "Integrations" at bounding box center [111, 462] width 143 height 17
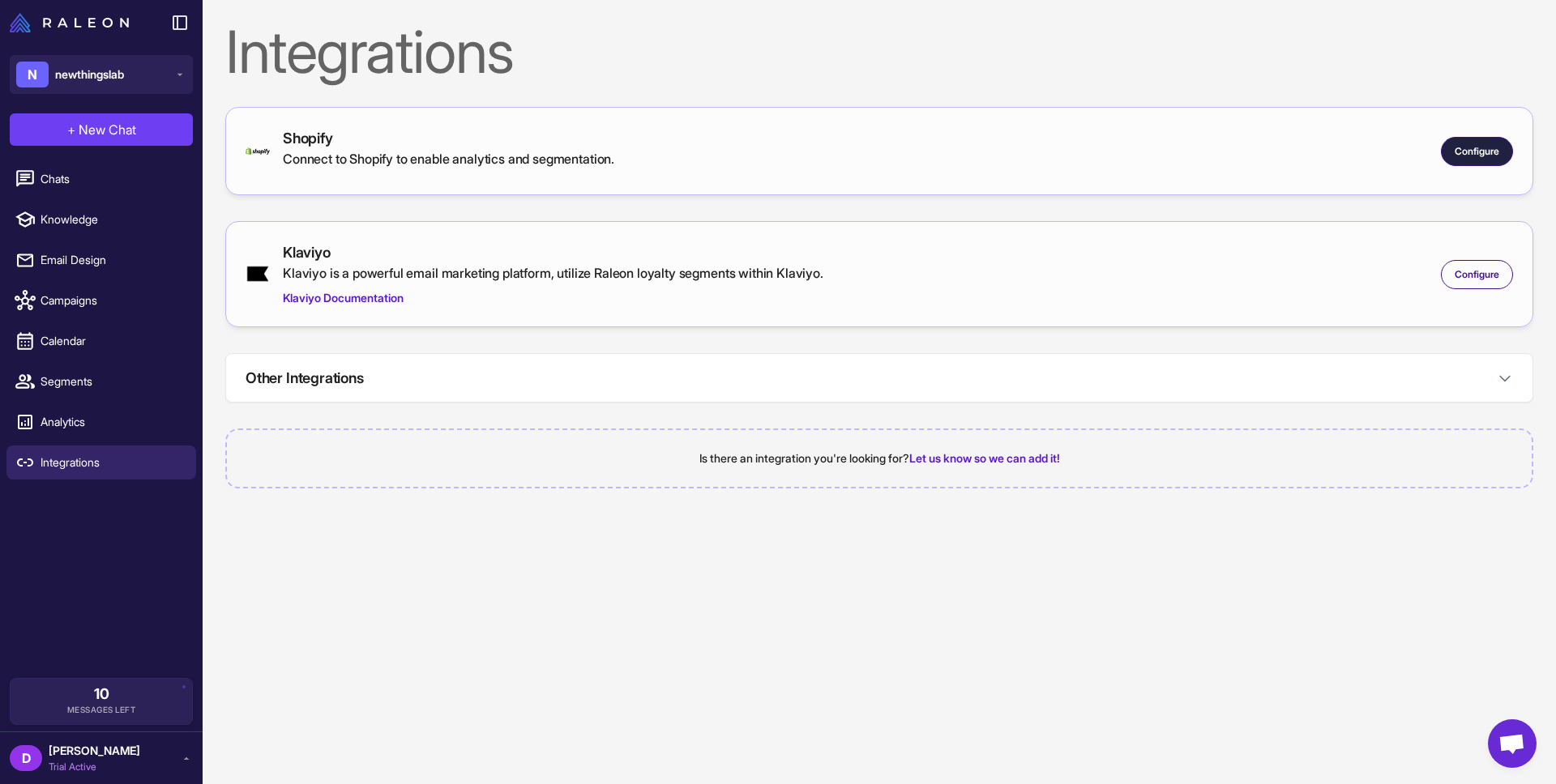
click at [1488, 148] on span "Configure" at bounding box center [1477, 152] width 44 height 15
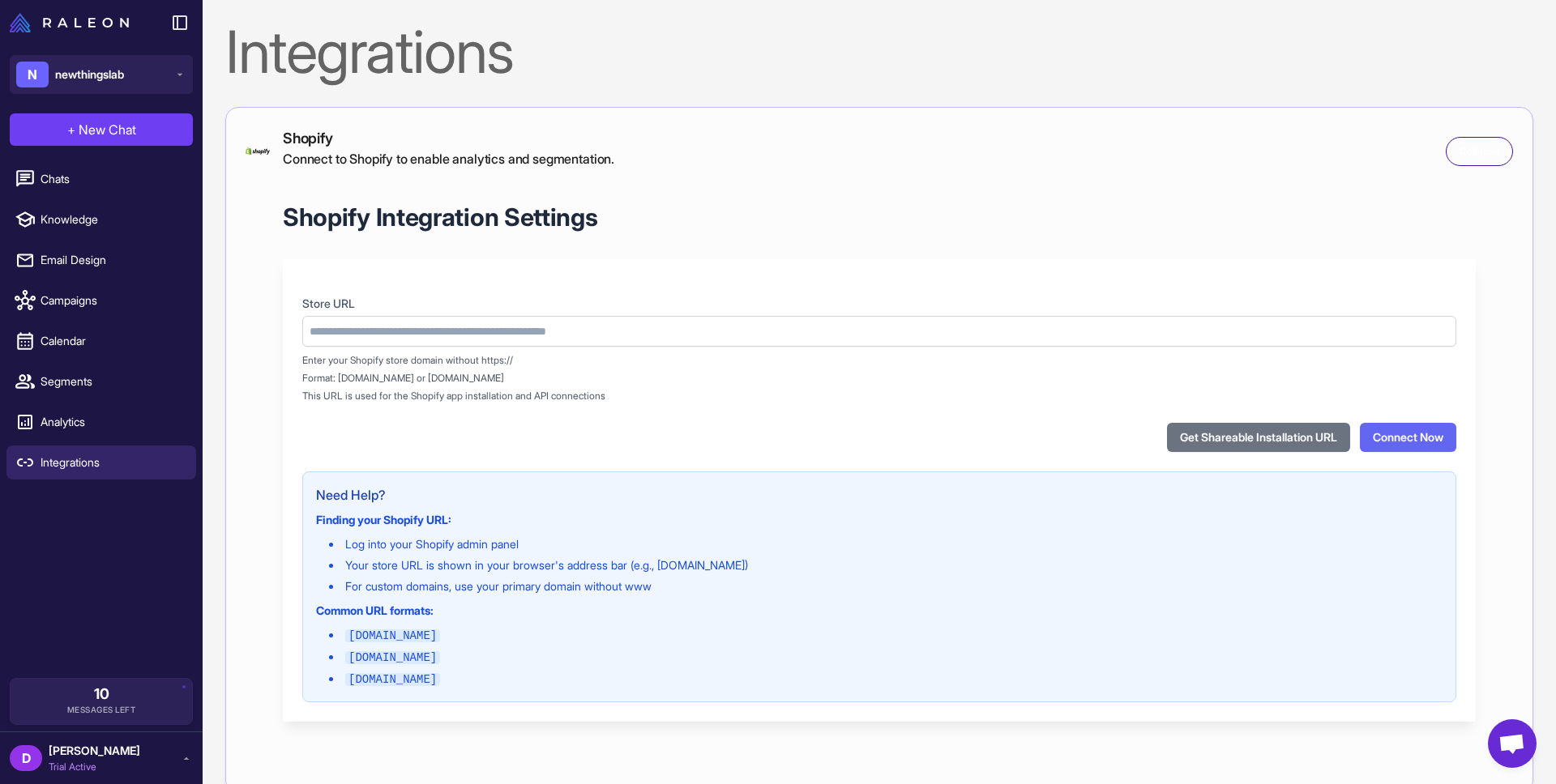
type input "**********"
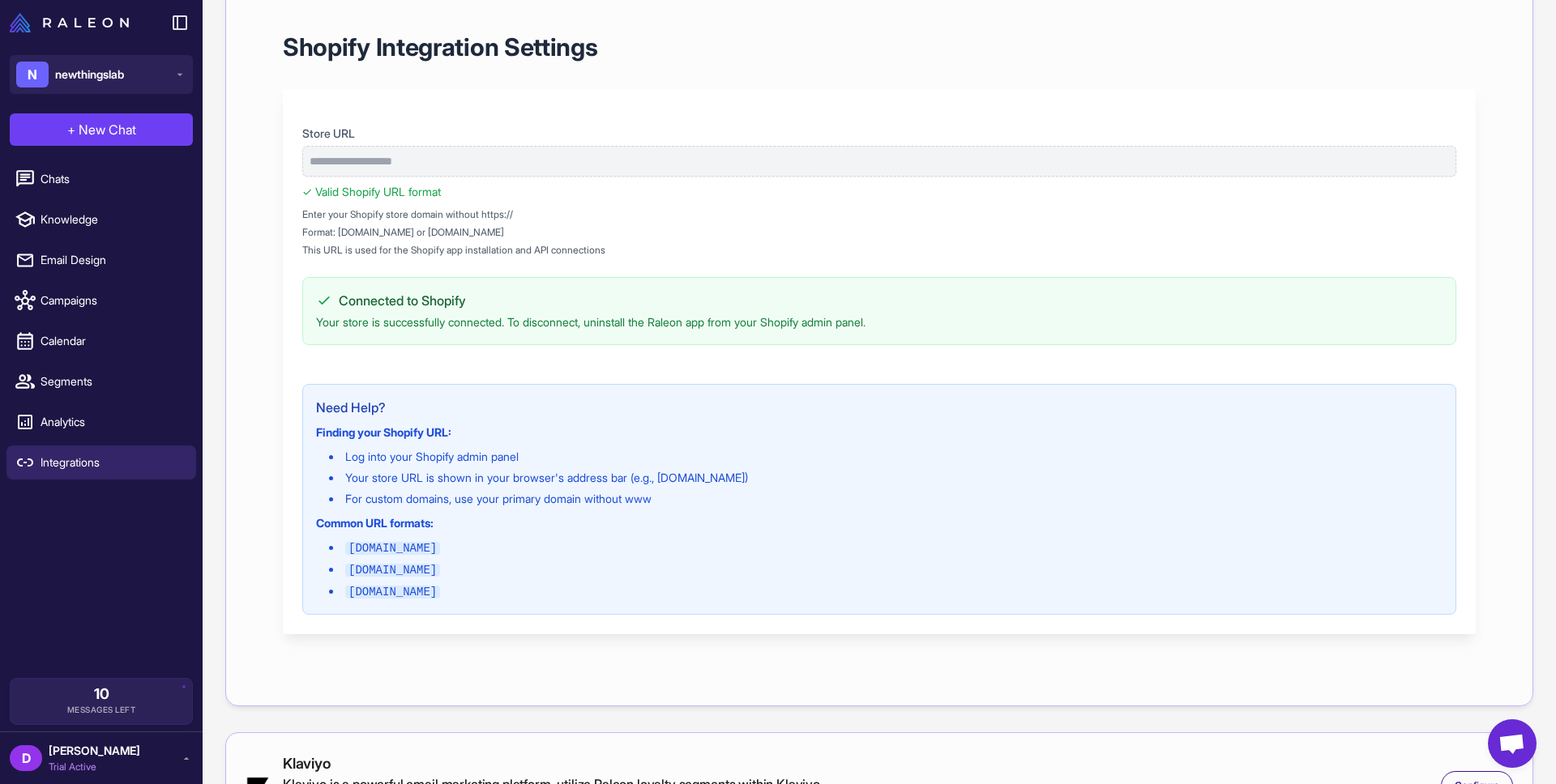
scroll to position [195, 0]
